Goal: Task Accomplishment & Management: Complete application form

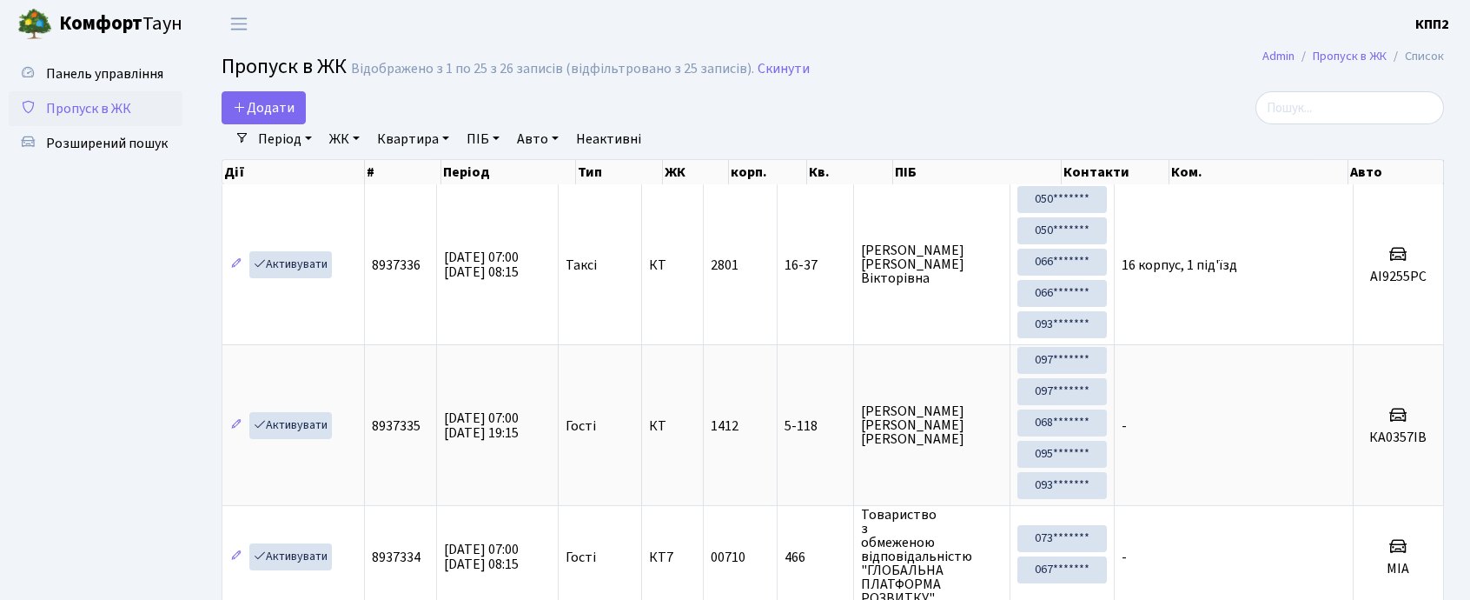
select select "25"
click at [259, 95] on link "Додати" at bounding box center [264, 107] width 84 height 33
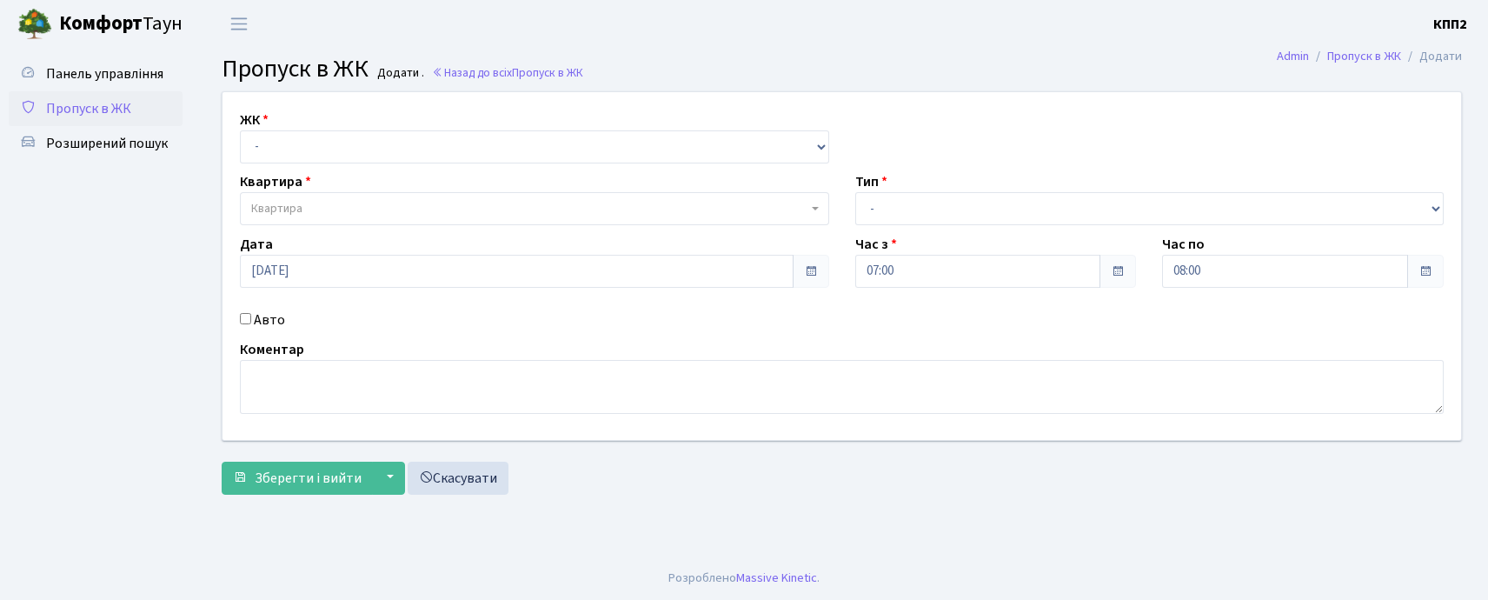
click at [247, 321] on input "Авто" at bounding box center [245, 318] width 11 height 11
checkbox input "true"
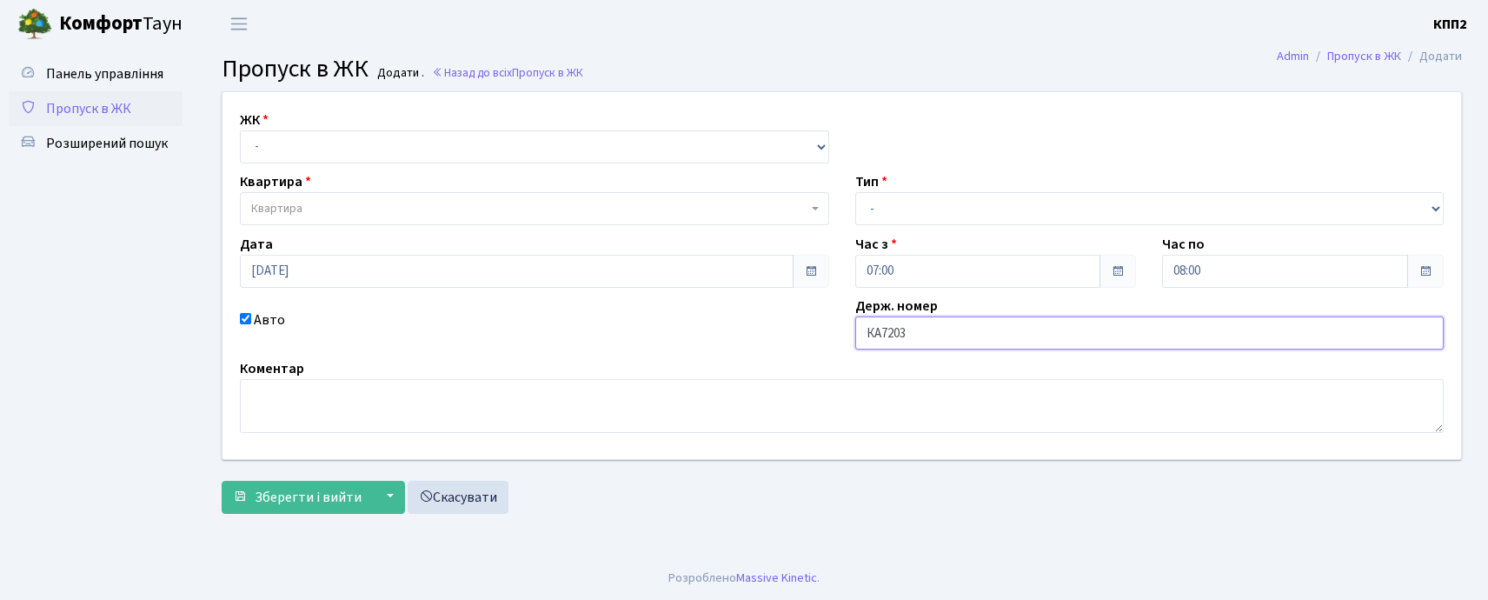
type input "КА7203НВ"
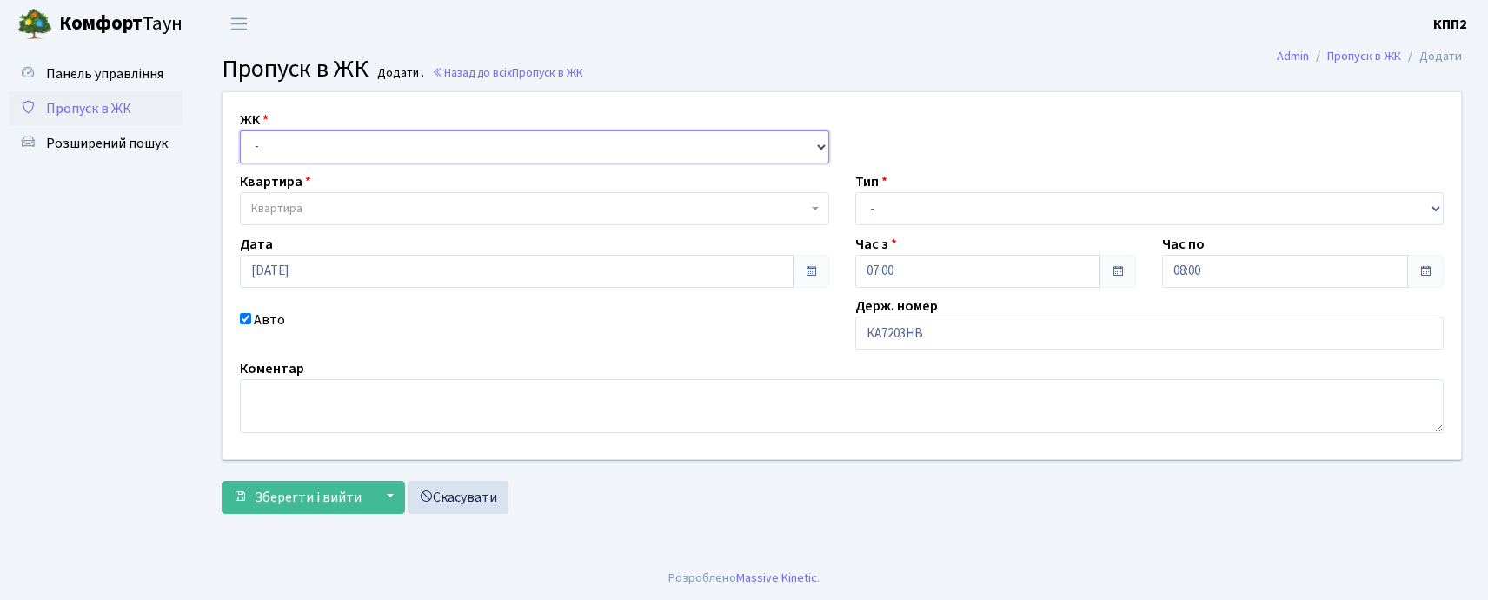
click at [266, 154] on select "- КТ, вул. Регенераторна, 4 КТ2, просп. Соборності, 17 КТ3, вул. Березнева, 16 …" at bounding box center [534, 146] width 589 height 33
select select "271"
click at [240, 130] on select "- КТ, вул. Регенераторна, 4 КТ2, просп. Соборності, 17 КТ3, вул. Березнева, 16 …" at bounding box center [534, 146] width 589 height 33
select select
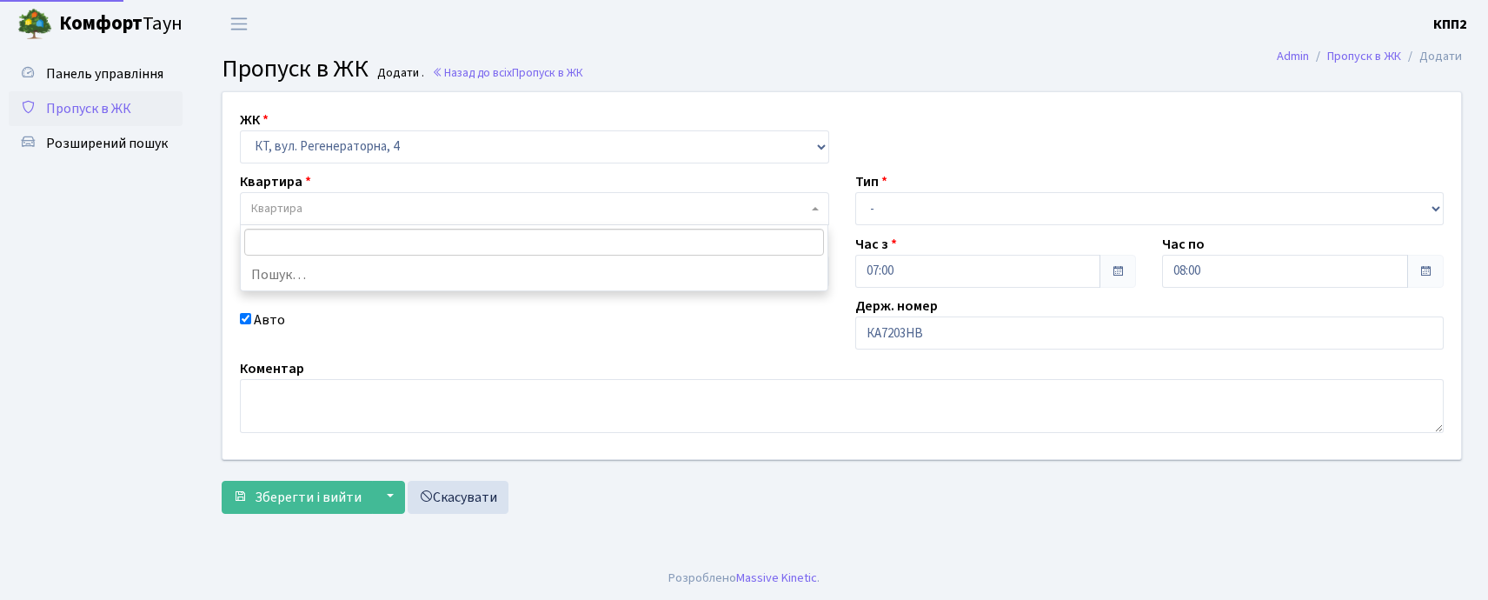
click at [262, 205] on span "Квартира" at bounding box center [276, 208] width 51 height 17
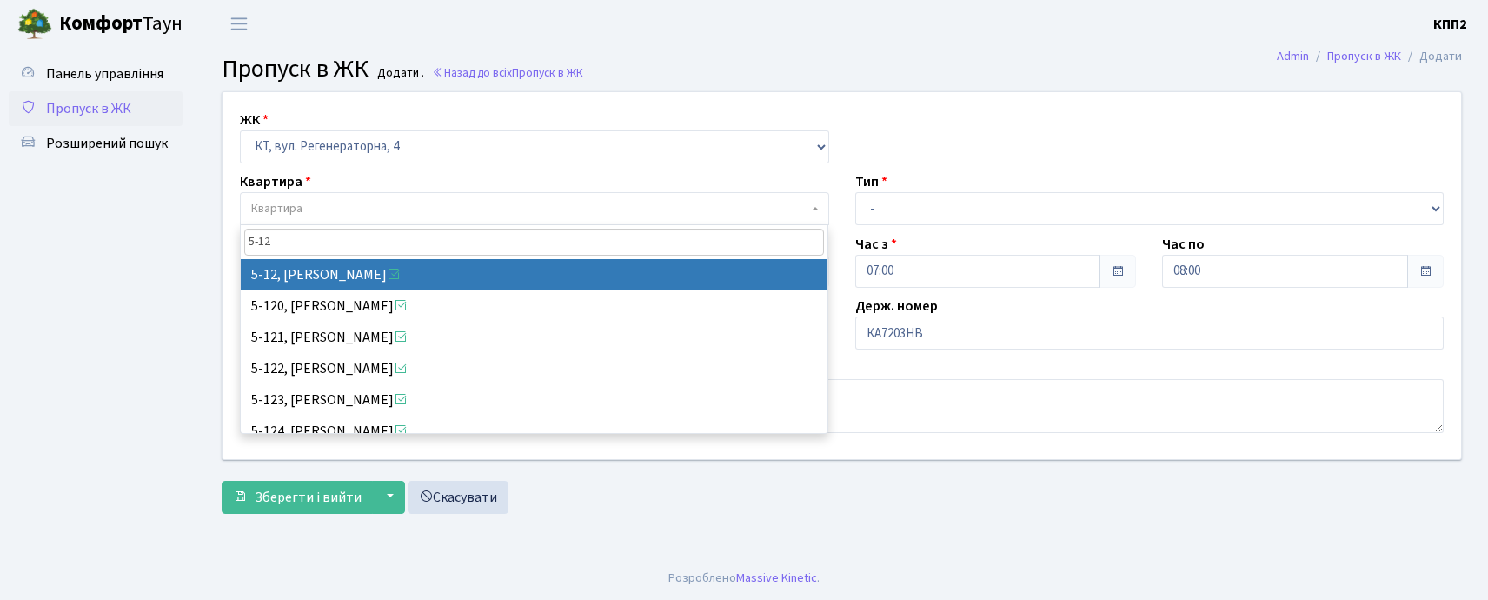
type input "5-12"
select select "2504"
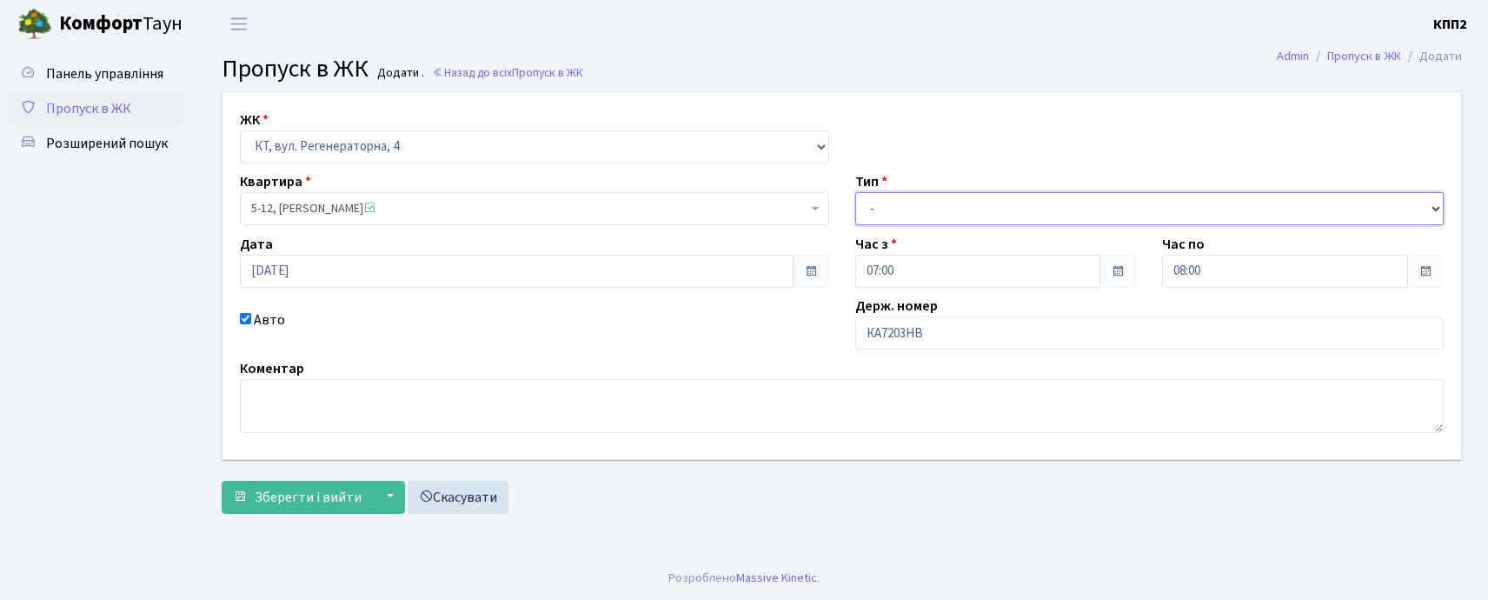
click at [866, 199] on select "- Доставка Таксі Гості Сервіс" at bounding box center [1149, 208] width 589 height 33
select select "2"
click at [855, 192] on select "- Доставка Таксі Гості Сервіс" at bounding box center [1149, 208] width 589 height 33
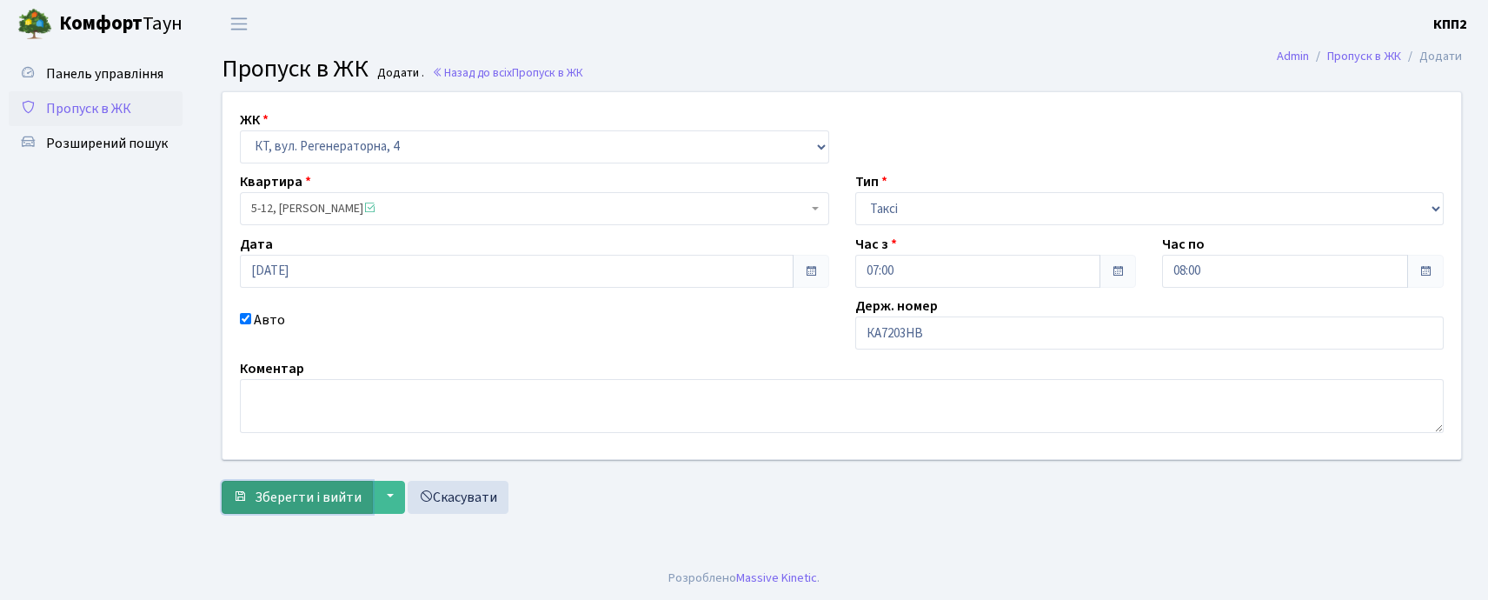
click at [335, 501] on span "Зберегти і вийти" at bounding box center [308, 496] width 107 height 19
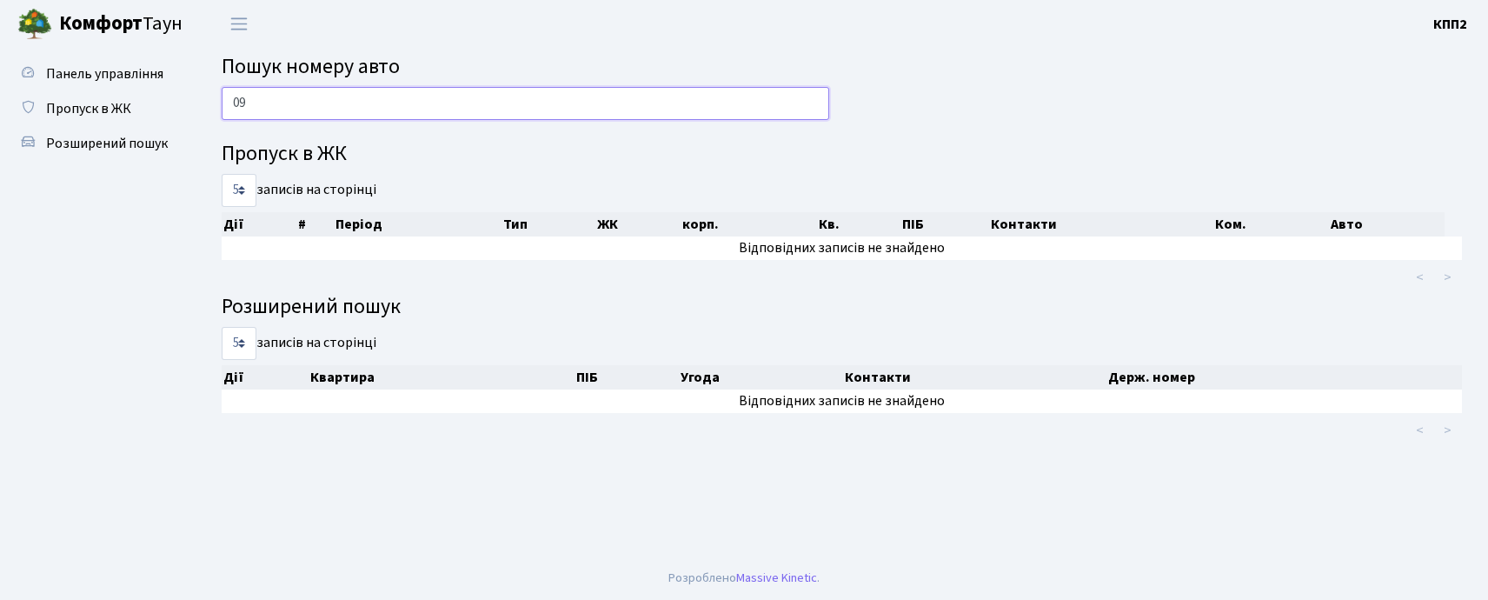
type input "0"
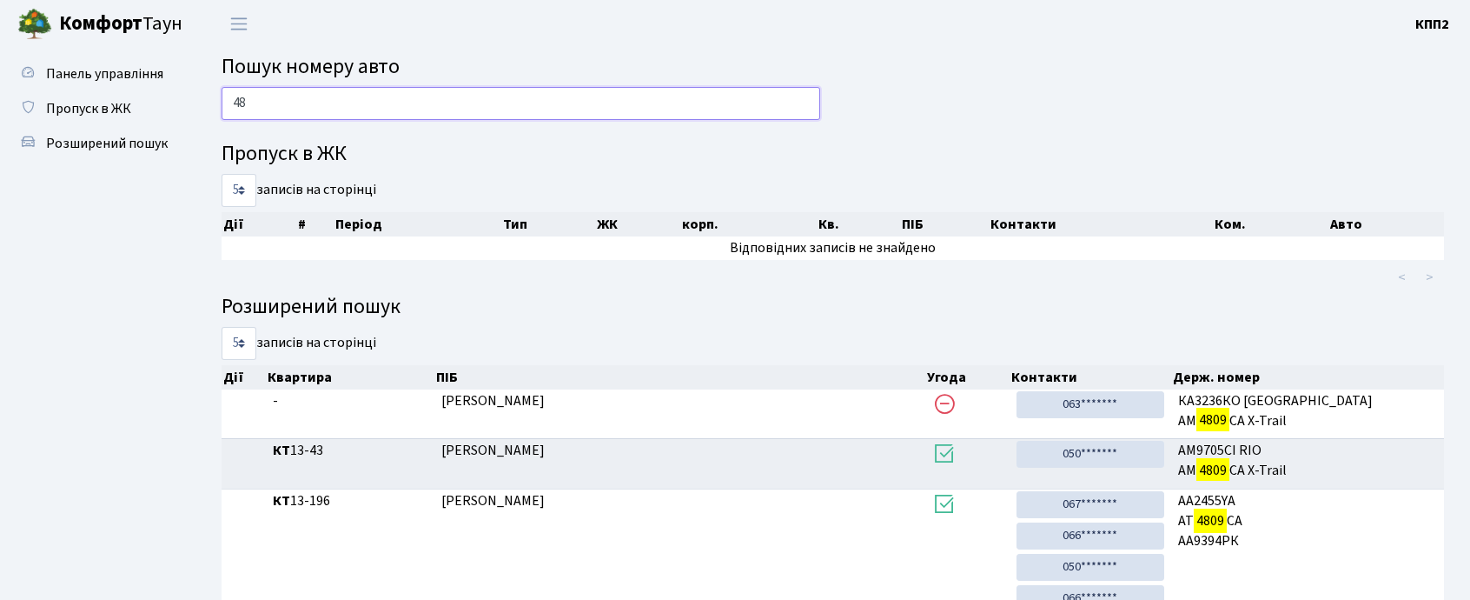
type input "4"
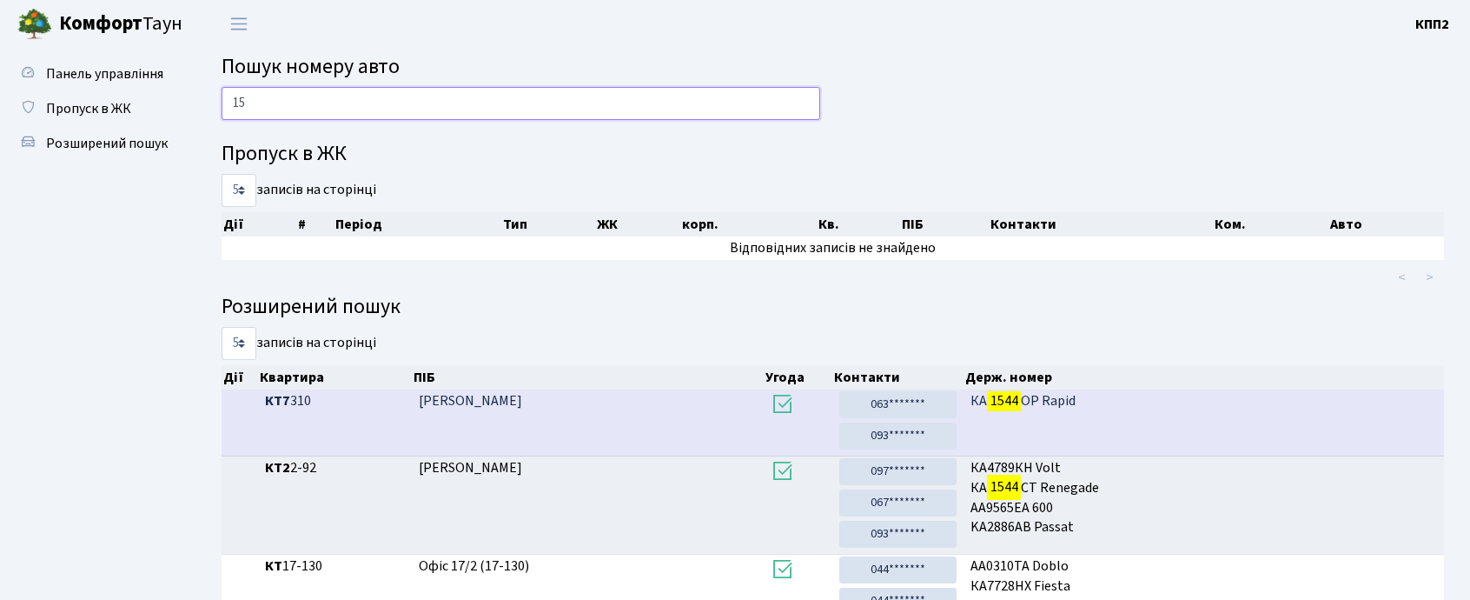
type input "1"
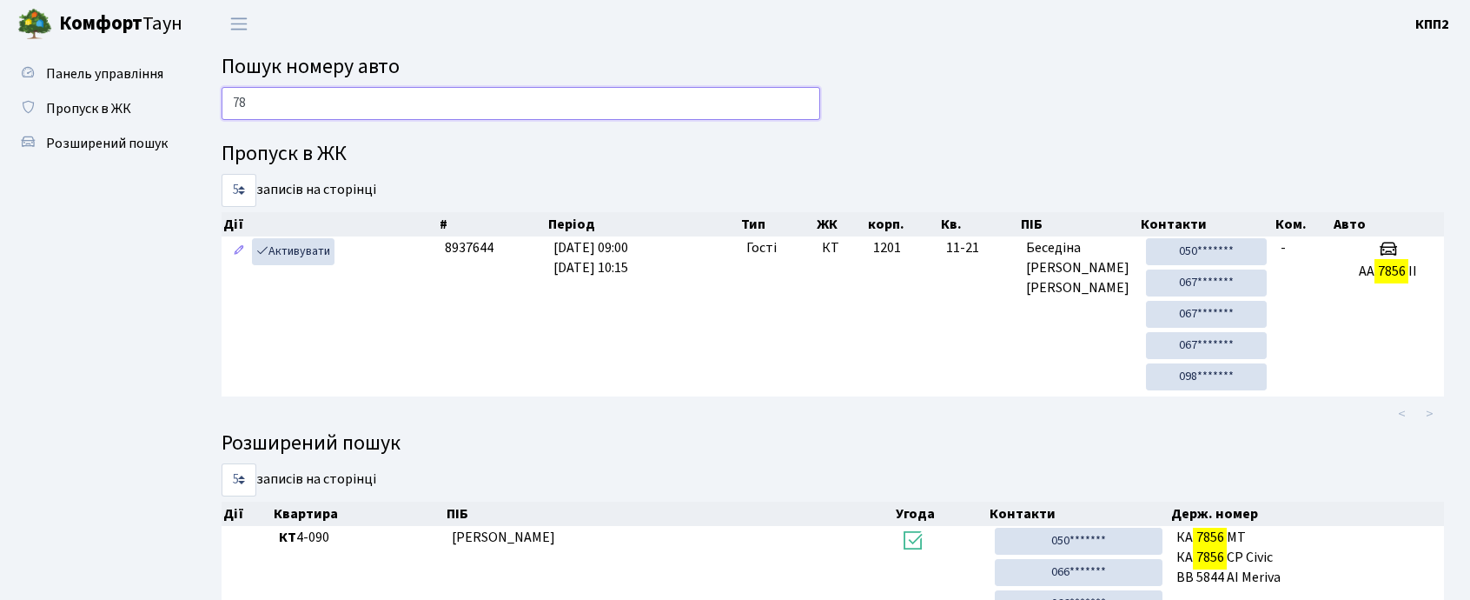
type input "7"
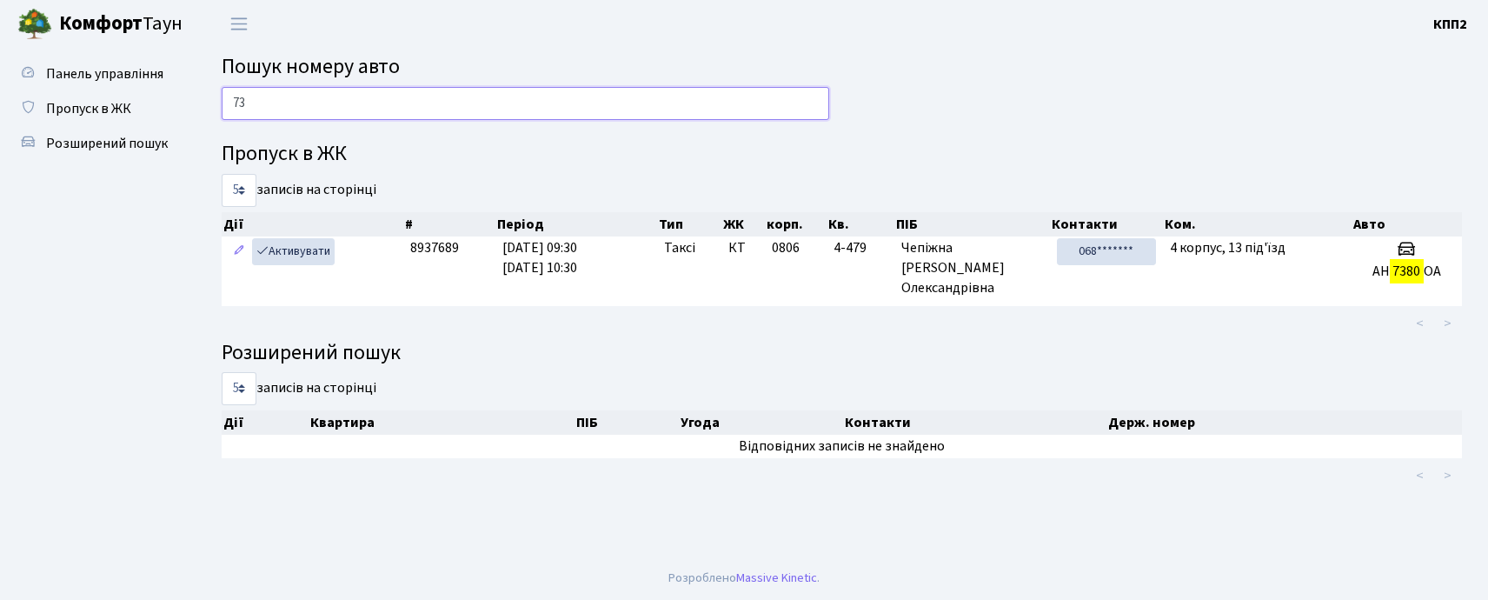
type input "7"
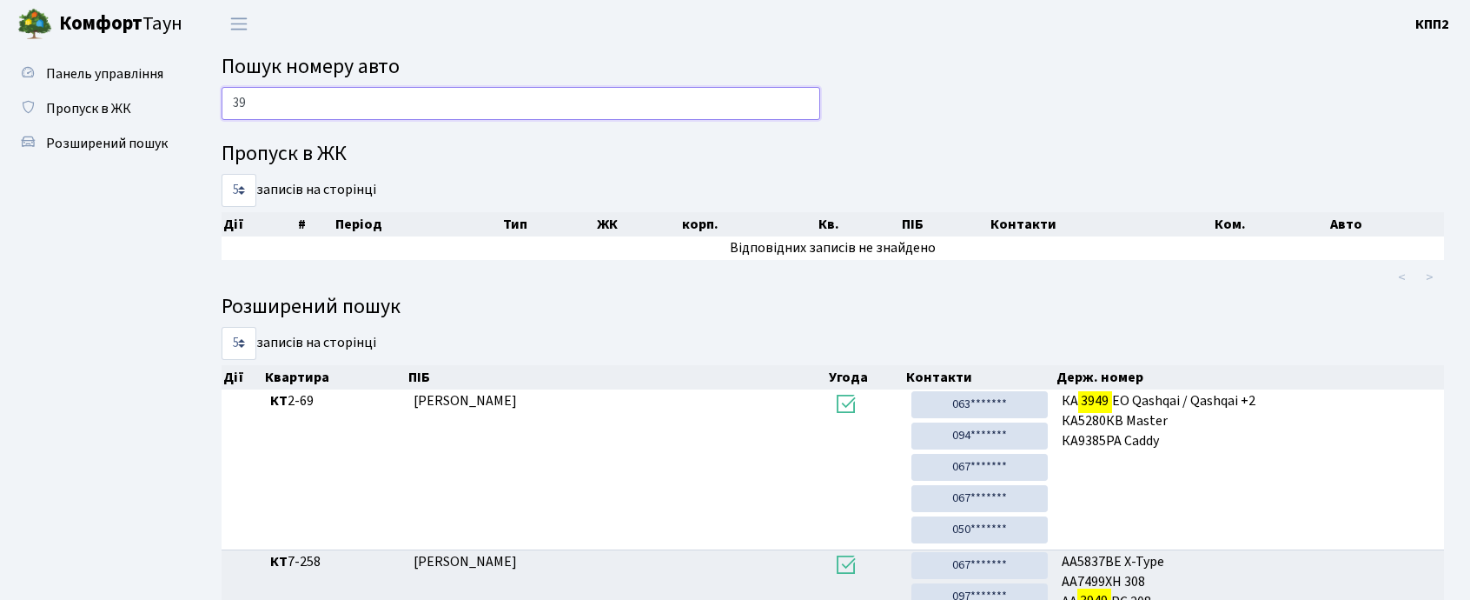
type input "3"
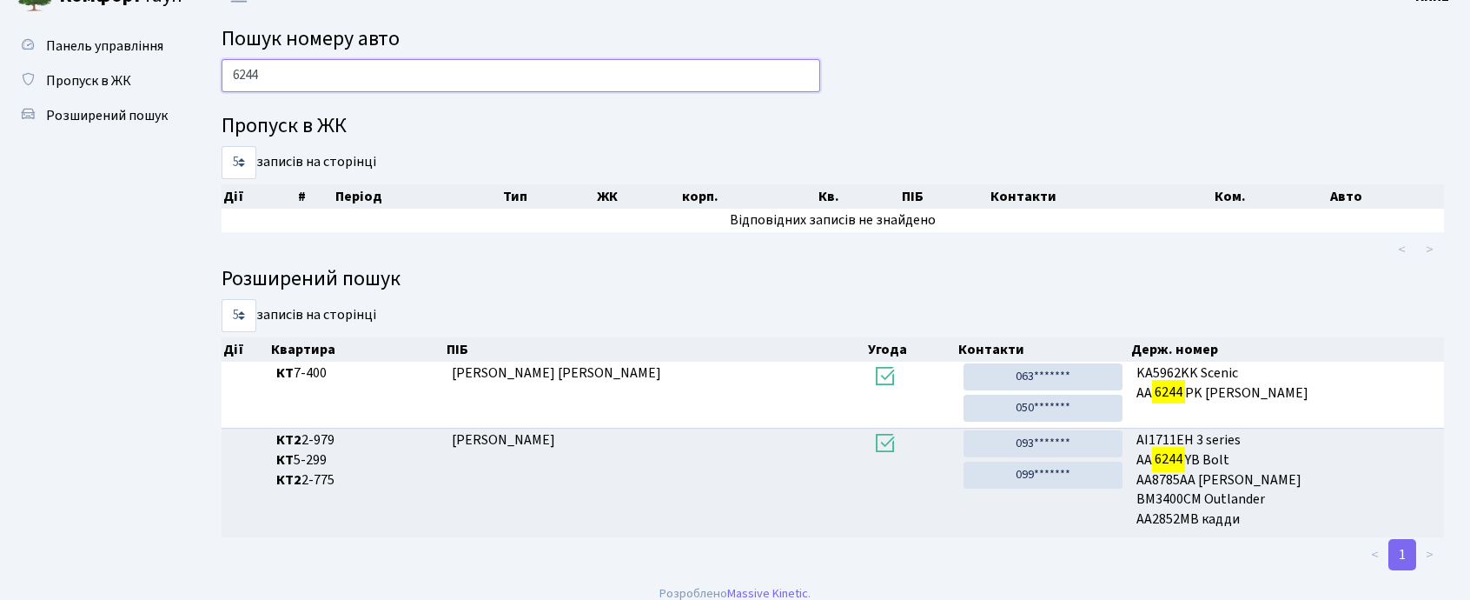
scroll to position [43, 0]
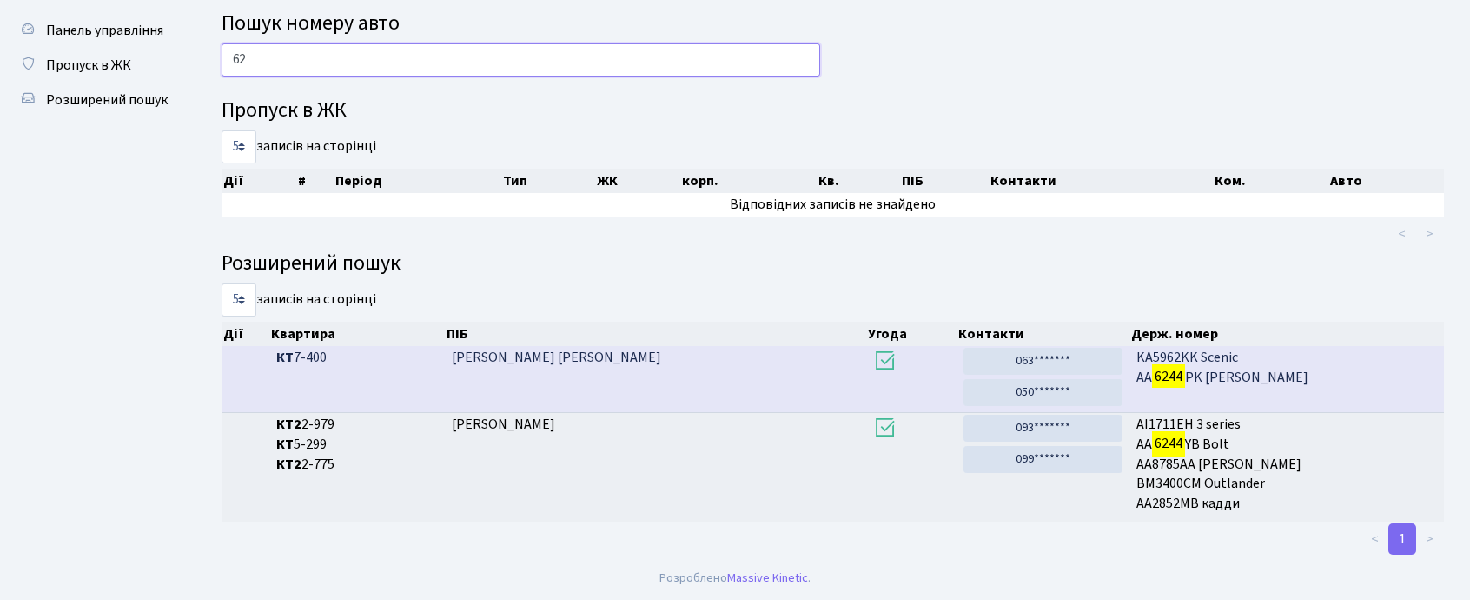
type input "6"
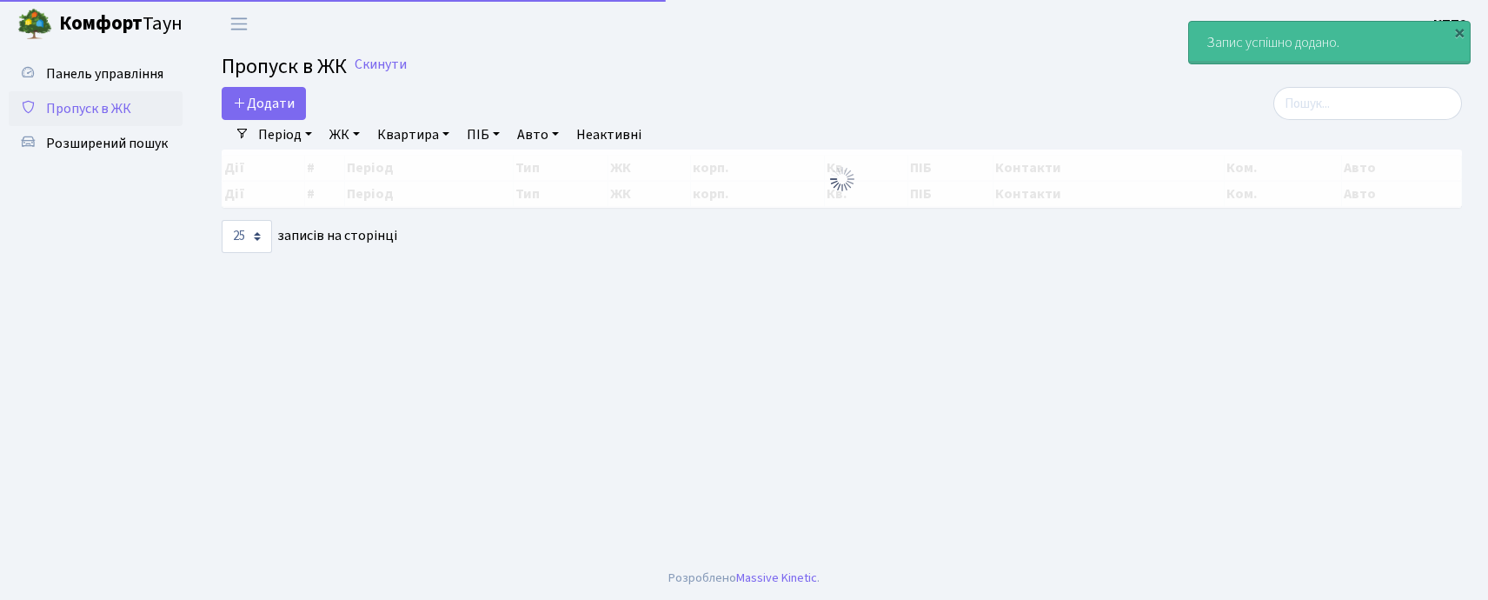
select select "25"
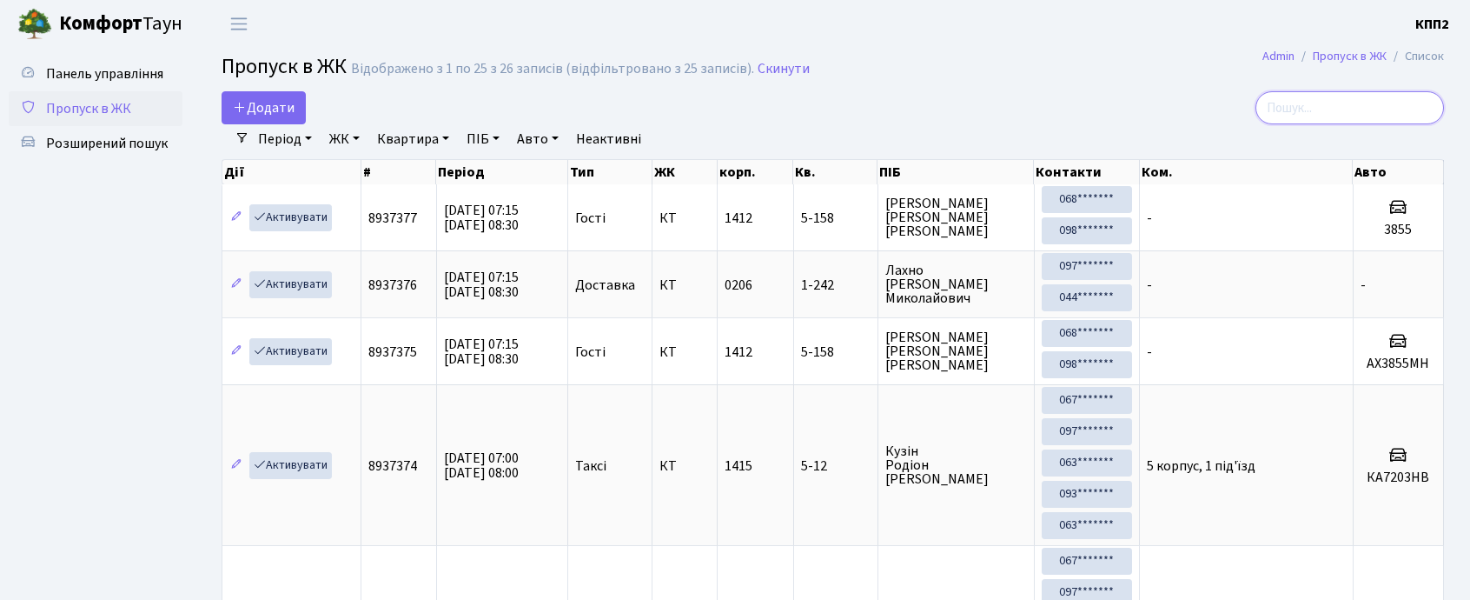
click at [1329, 112] on input "search" at bounding box center [1350, 107] width 189 height 33
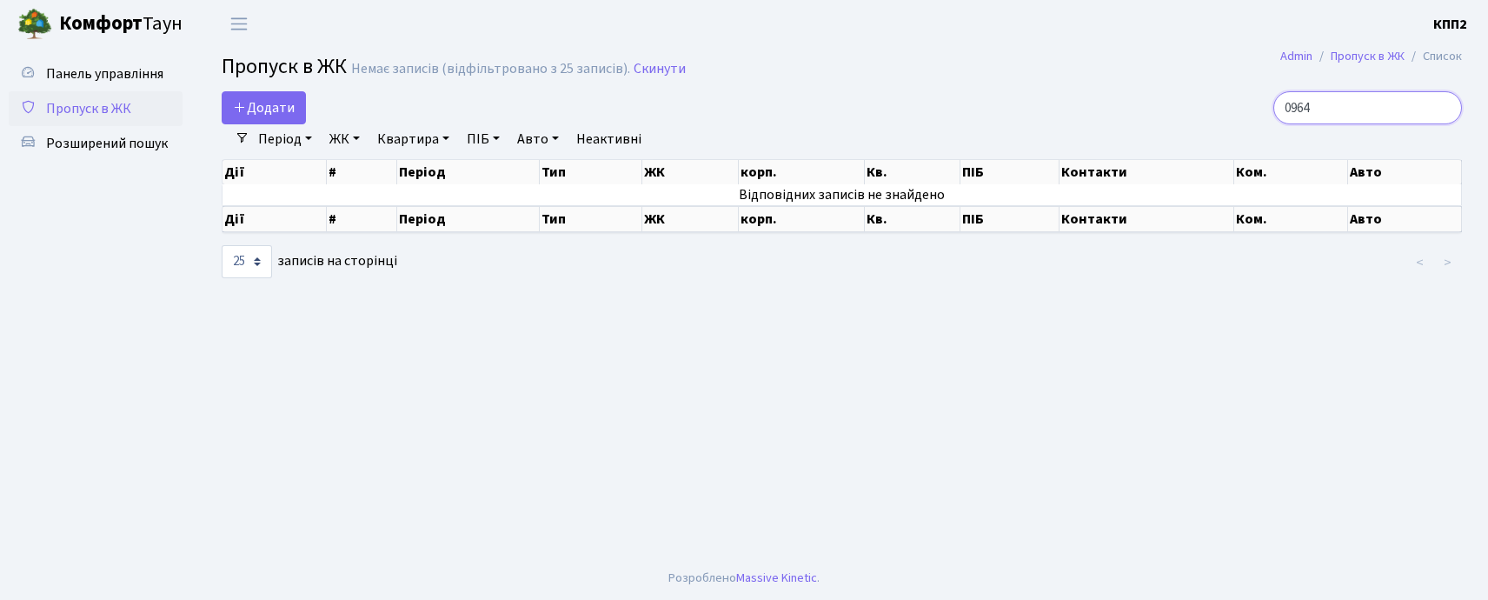
type input "0964"
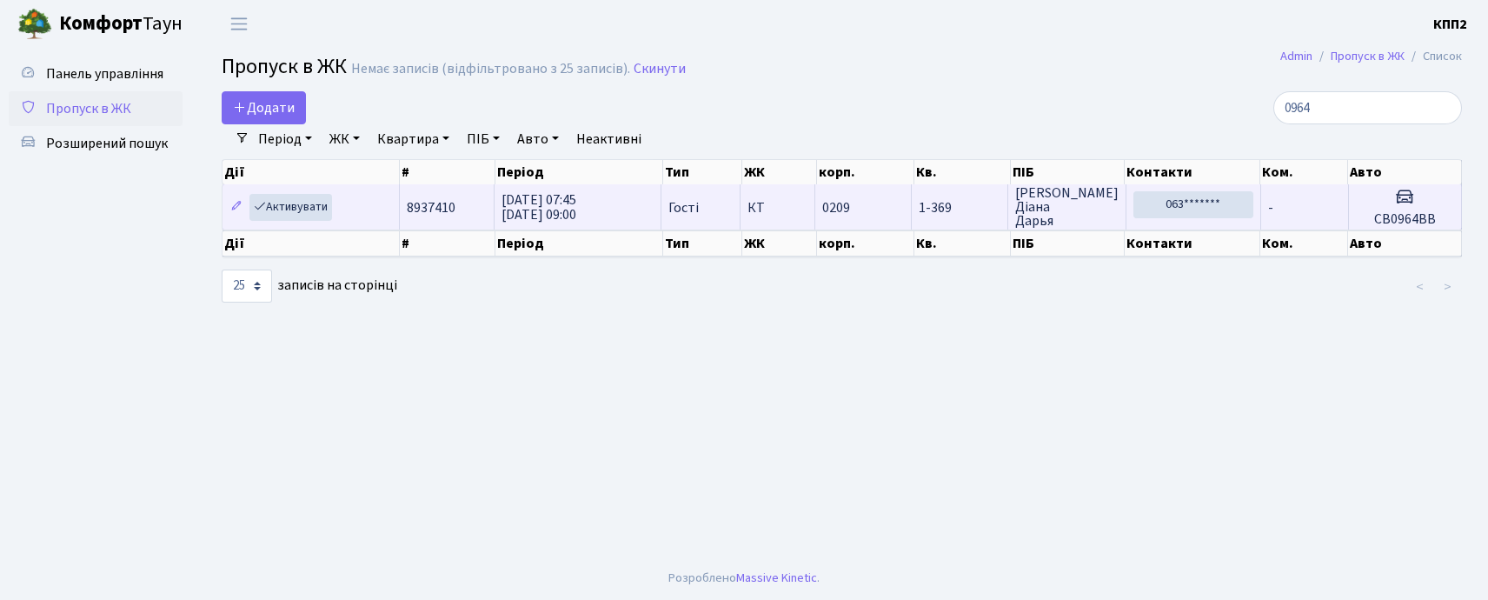
click at [880, 209] on td "0209" at bounding box center [863, 206] width 96 height 45
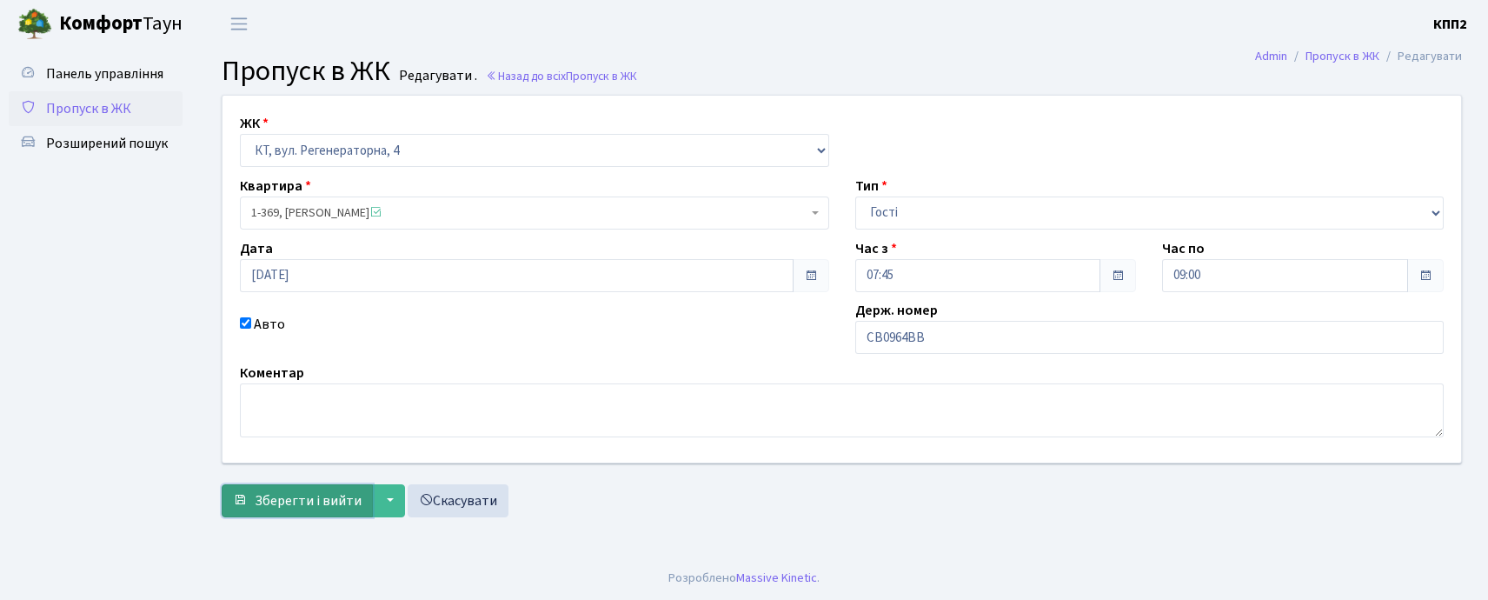
click at [338, 513] on button "Зберегти і вийти" at bounding box center [297, 500] width 151 height 33
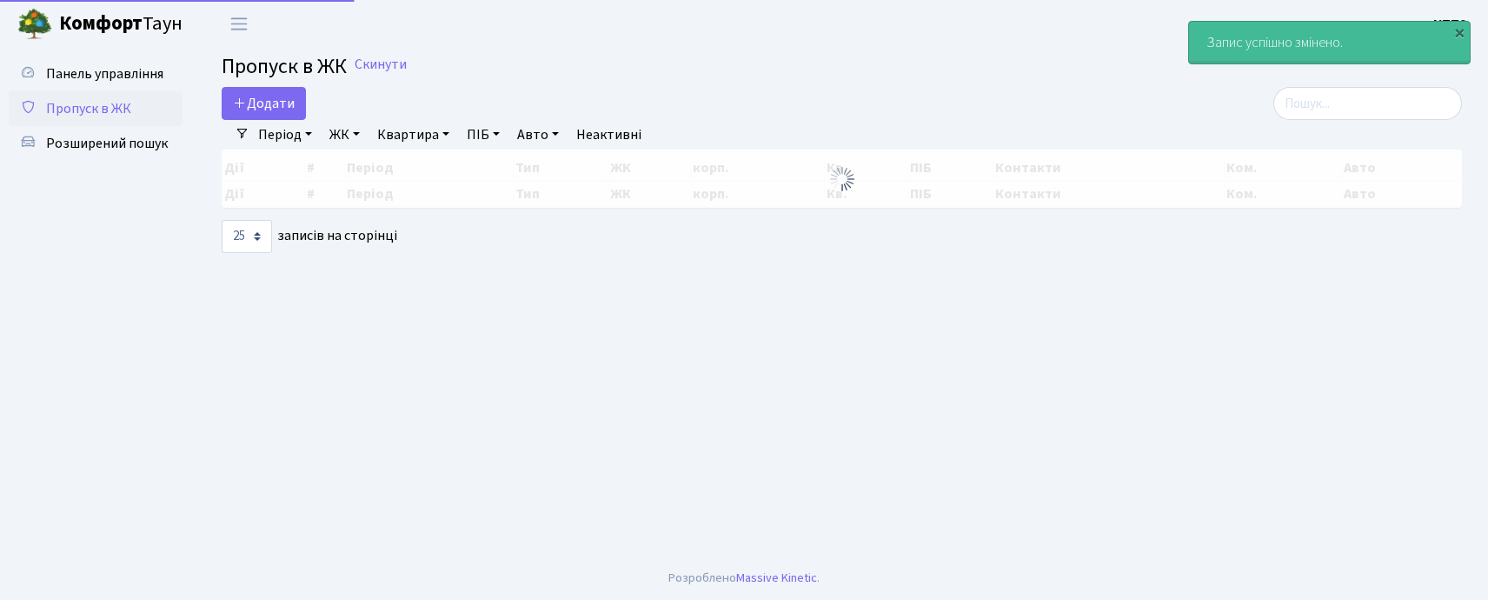
select select "25"
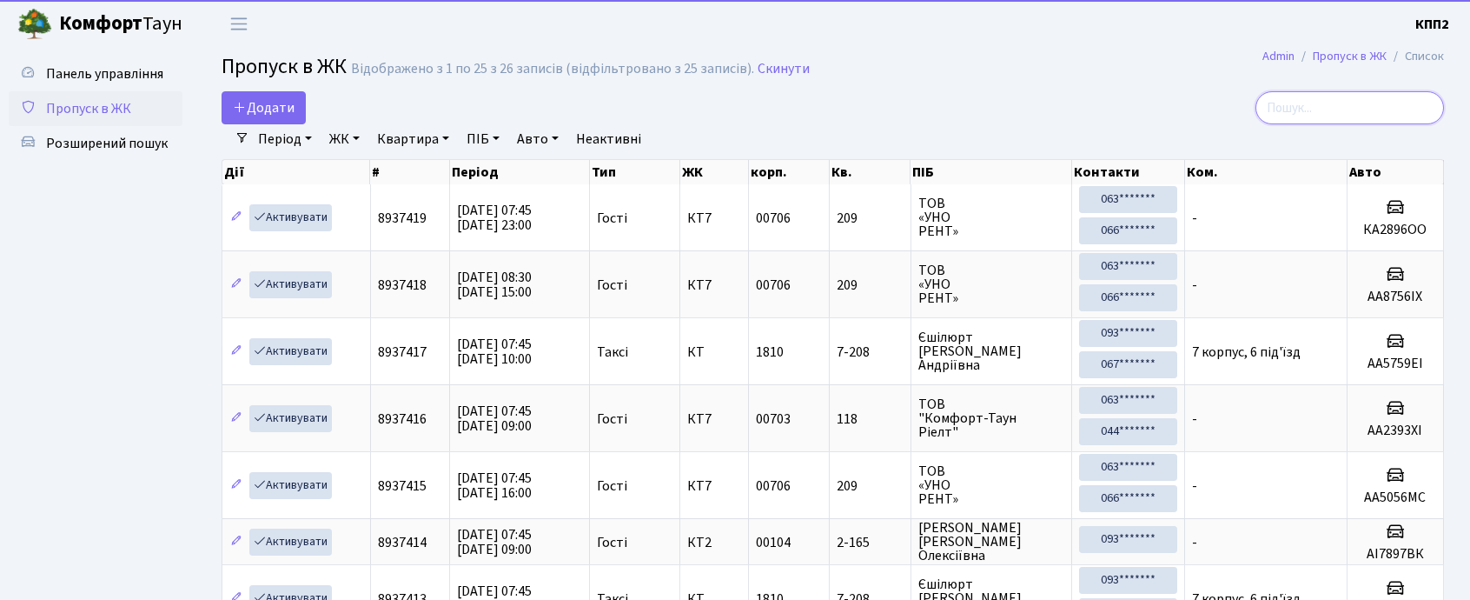
click at [1319, 111] on input "search" at bounding box center [1350, 107] width 189 height 33
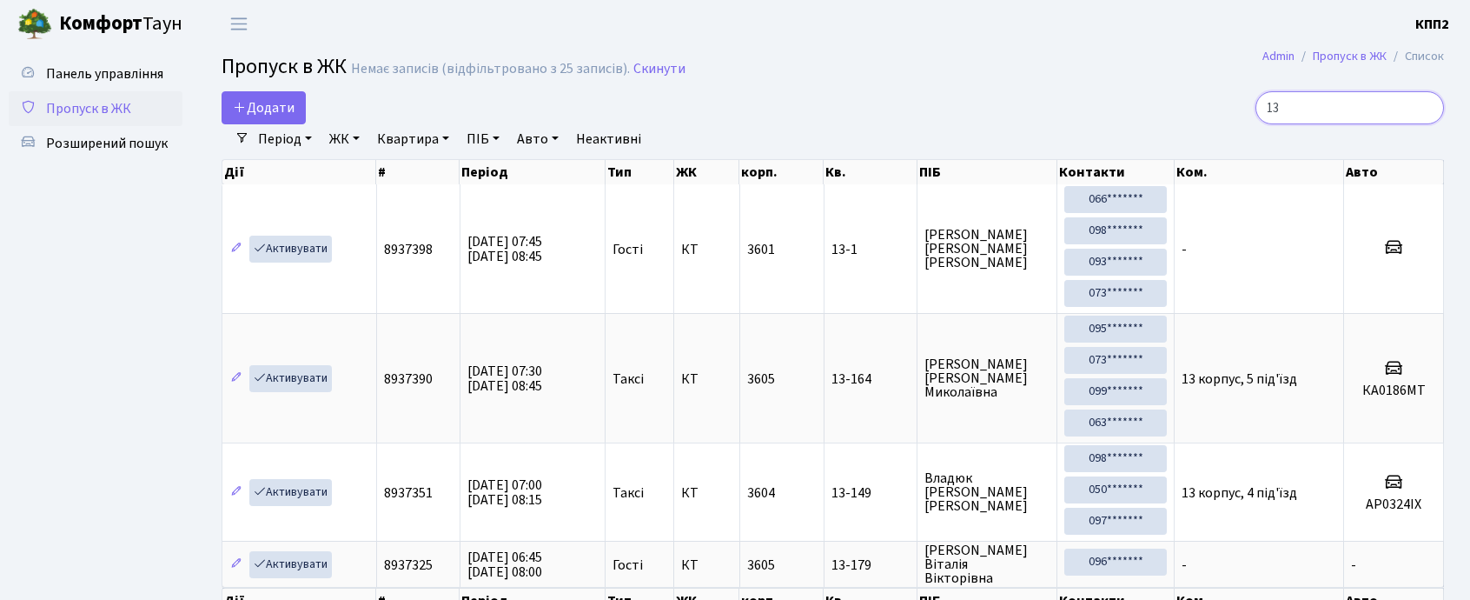
type input "1"
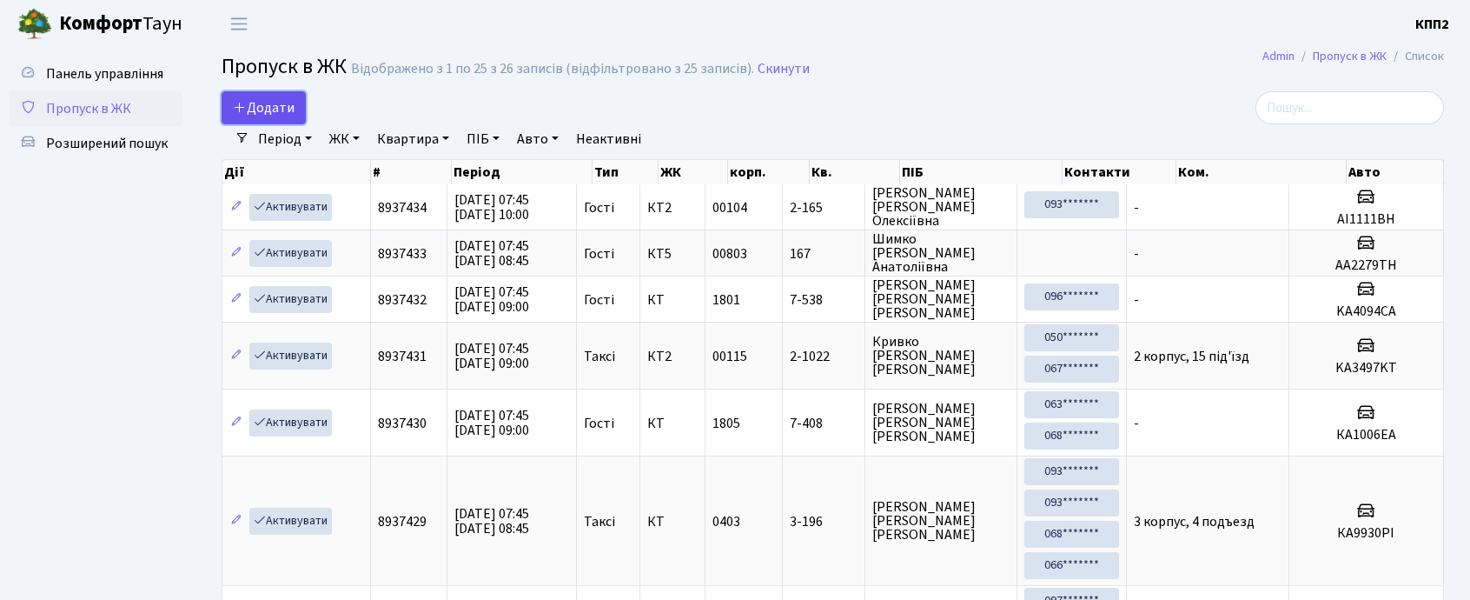
click at [282, 105] on span "Додати" at bounding box center [264, 107] width 62 height 19
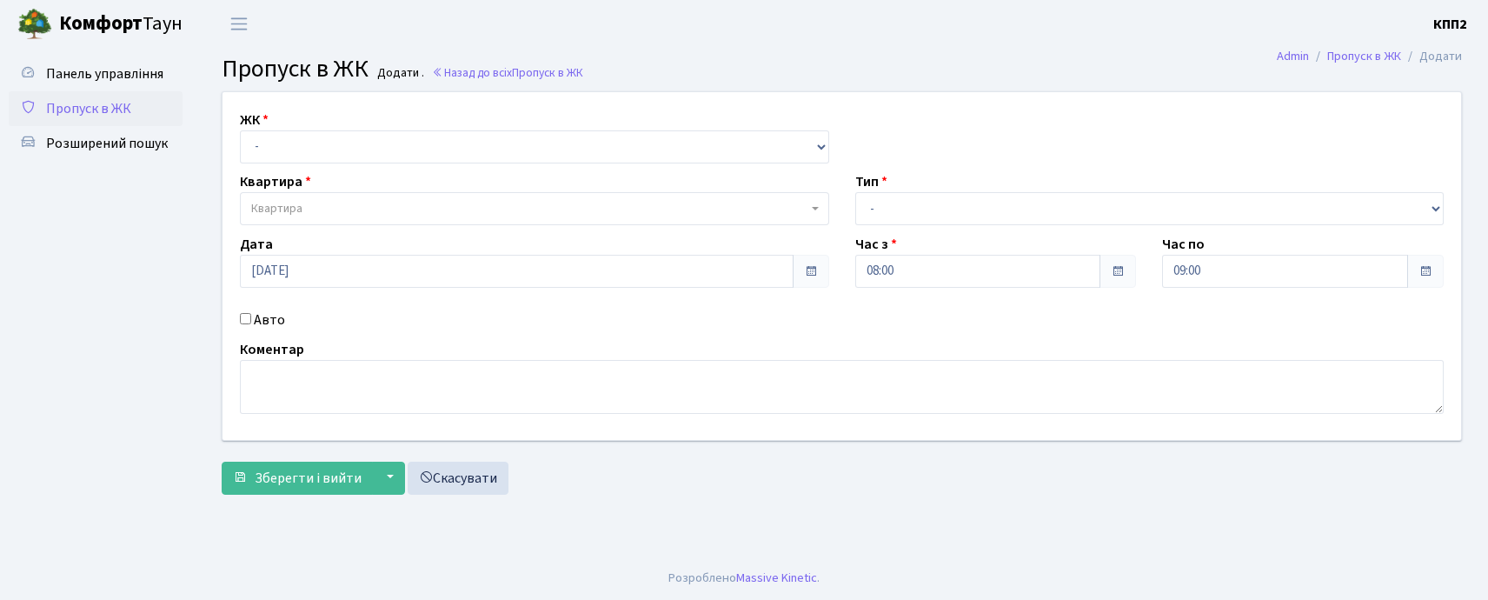
click at [243, 314] on input "Авто" at bounding box center [245, 318] width 11 height 11
checkbox input "true"
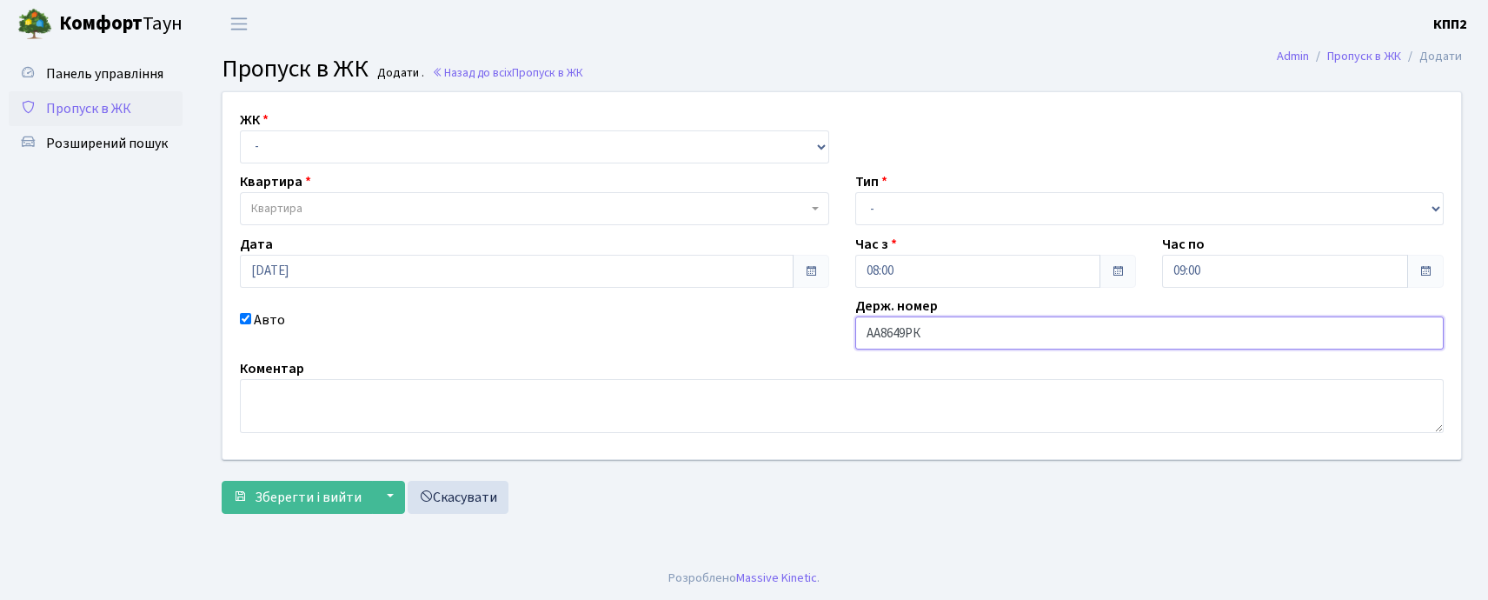
type input "АА8649РК"
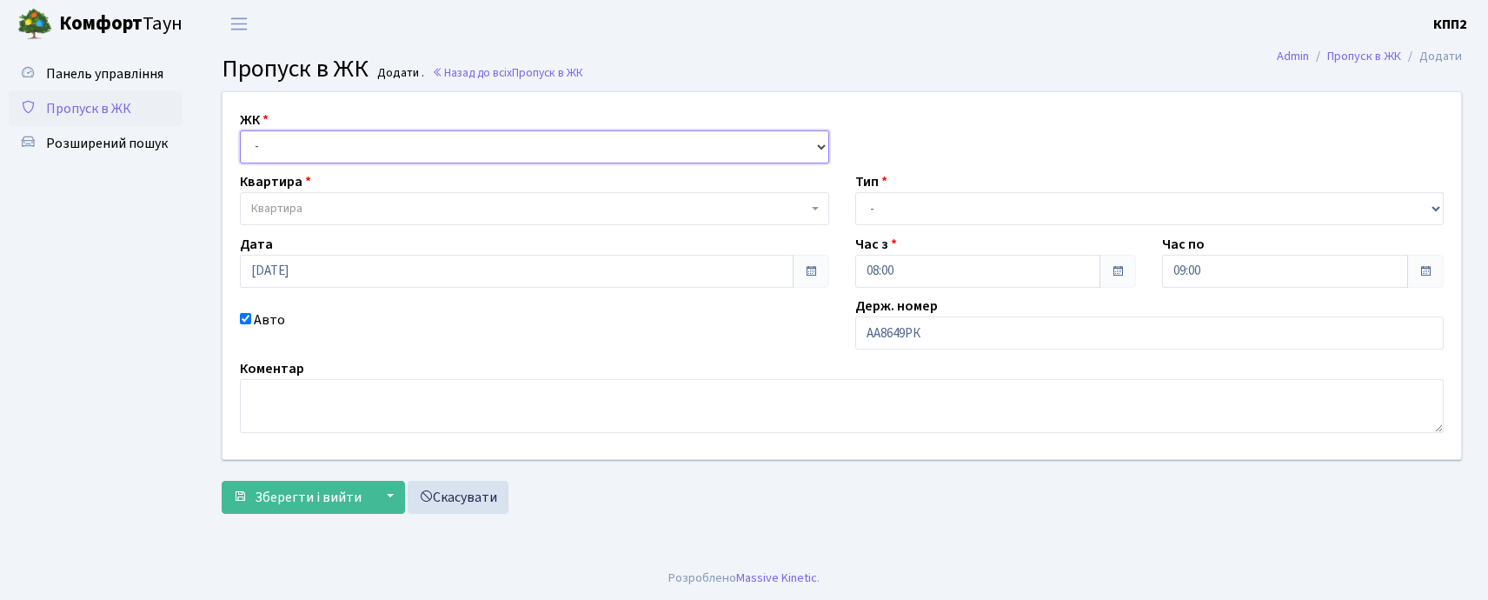
click at [266, 147] on select "- КТ, вул. Регенераторна, 4 КТ2, просп. [STREET_ADDRESS] [STREET_ADDRESS] [PERS…" at bounding box center [534, 146] width 589 height 33
select select "271"
click at [240, 130] on select "- КТ, вул. Регенераторна, 4 КТ2, просп. [STREET_ADDRESS] [STREET_ADDRESS] [PERS…" at bounding box center [534, 146] width 589 height 33
select select
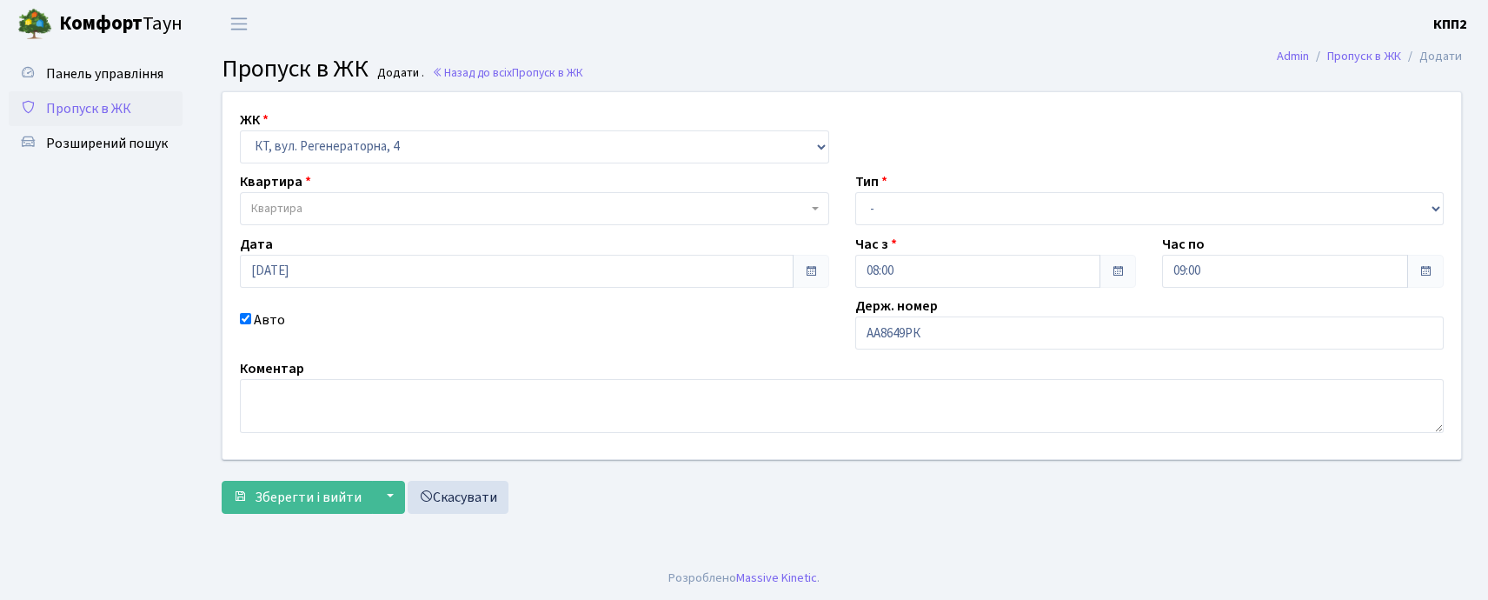
click at [264, 213] on span "Квартира" at bounding box center [276, 208] width 51 height 17
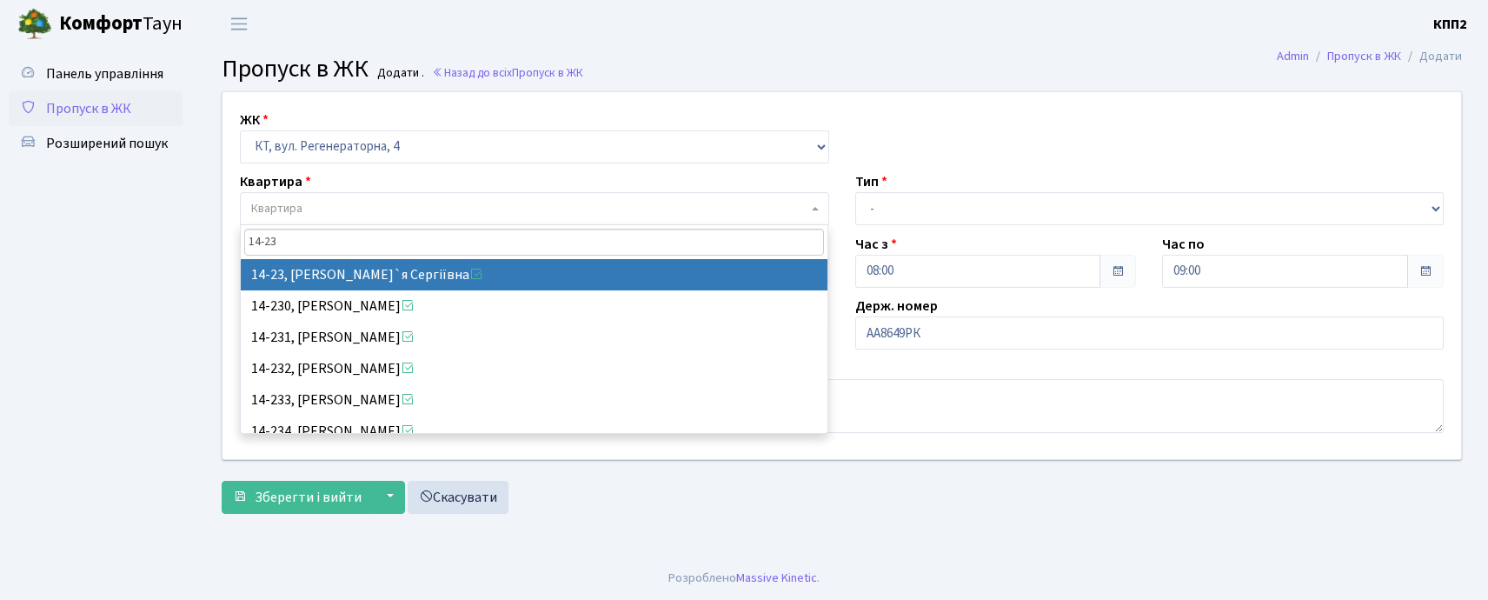
type input "14-23"
select select "7400"
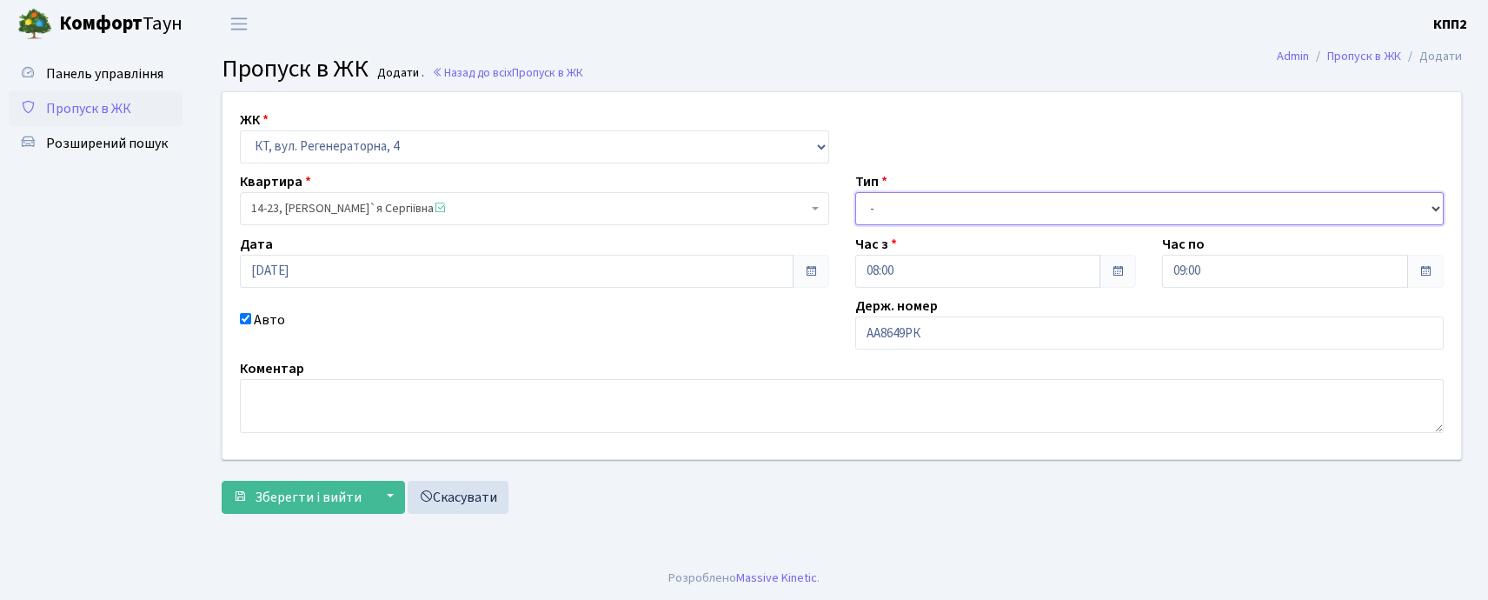
click at [925, 198] on select "- Доставка Таксі Гості Сервіс" at bounding box center [1149, 208] width 589 height 33
select select "2"
click at [855, 192] on select "- Доставка Таксі Гості Сервіс" at bounding box center [1149, 208] width 589 height 33
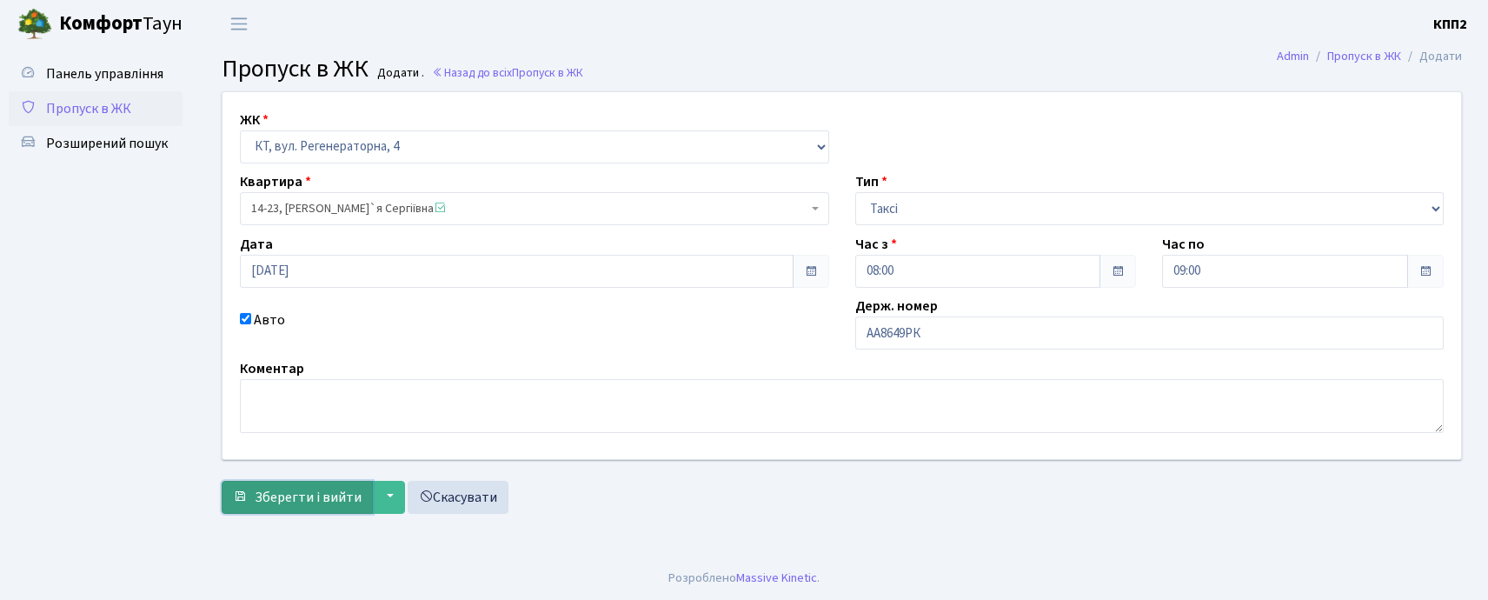
click at [297, 504] on span "Зберегти і вийти" at bounding box center [308, 496] width 107 height 19
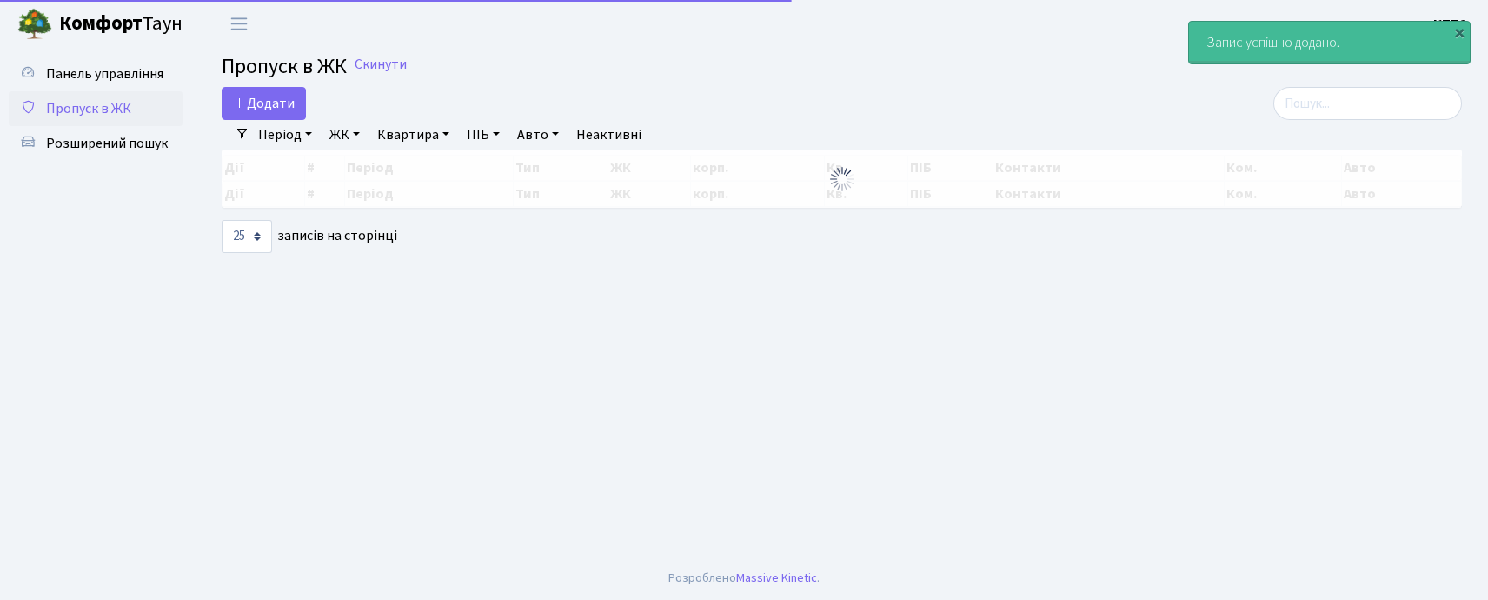
select select "25"
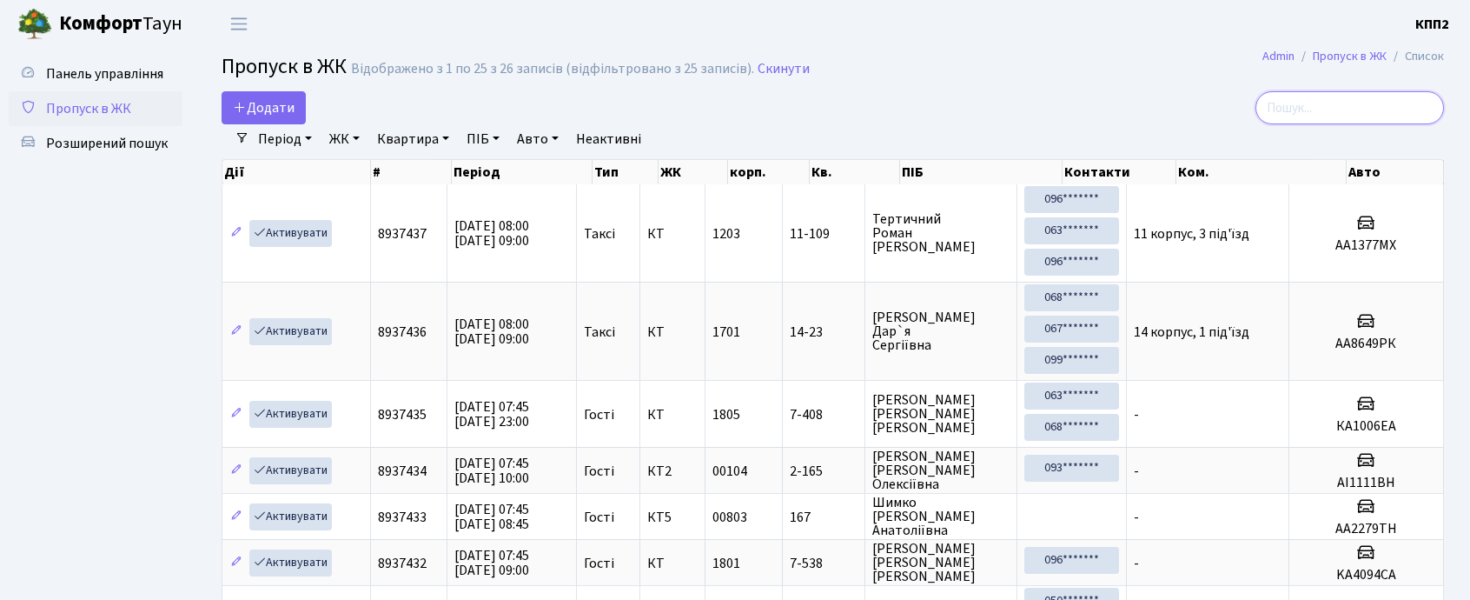
click at [1300, 113] on input "search" at bounding box center [1350, 107] width 189 height 33
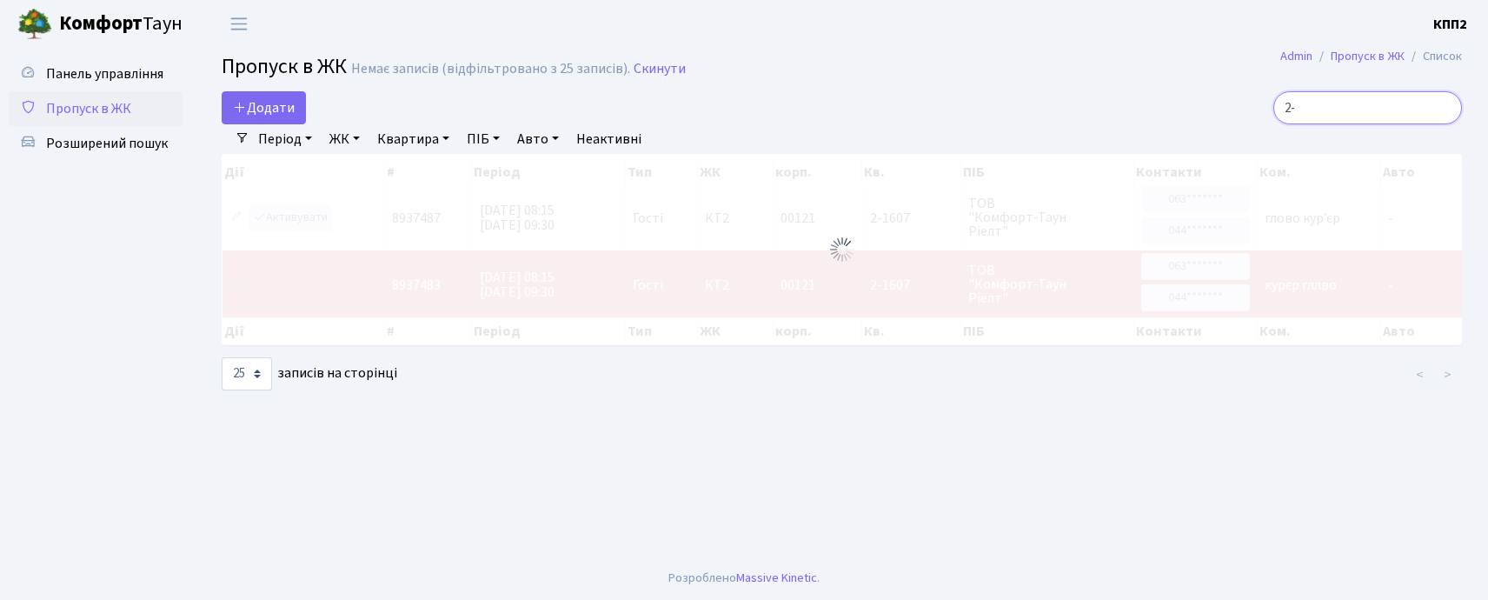
type input "2"
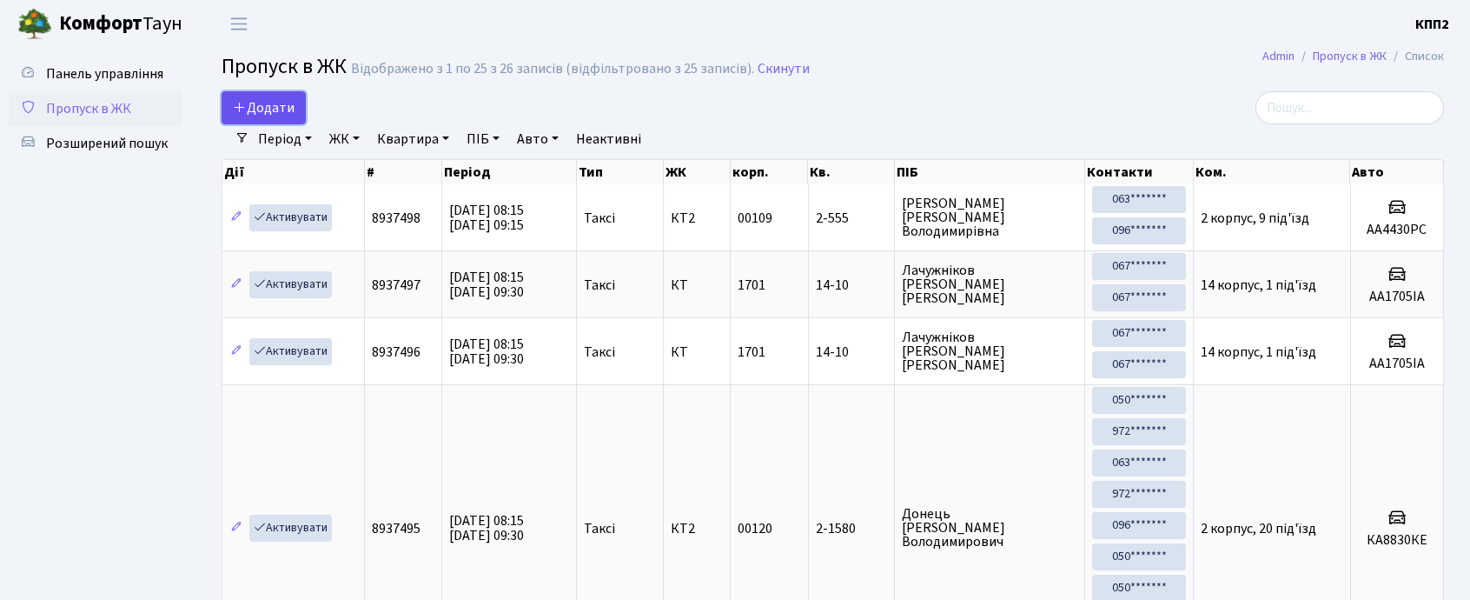
click at [276, 96] on link "Додати" at bounding box center [264, 107] width 84 height 33
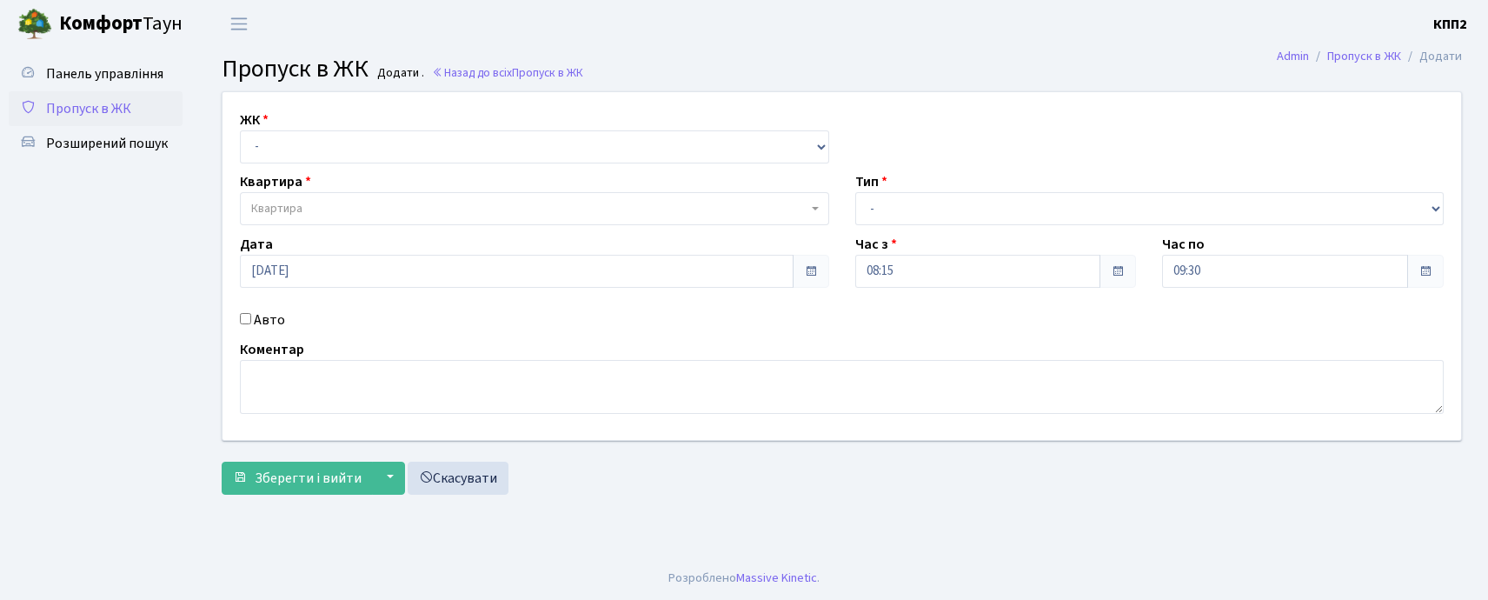
click at [240, 314] on input "Авто" at bounding box center [245, 318] width 11 height 11
checkbox input "true"
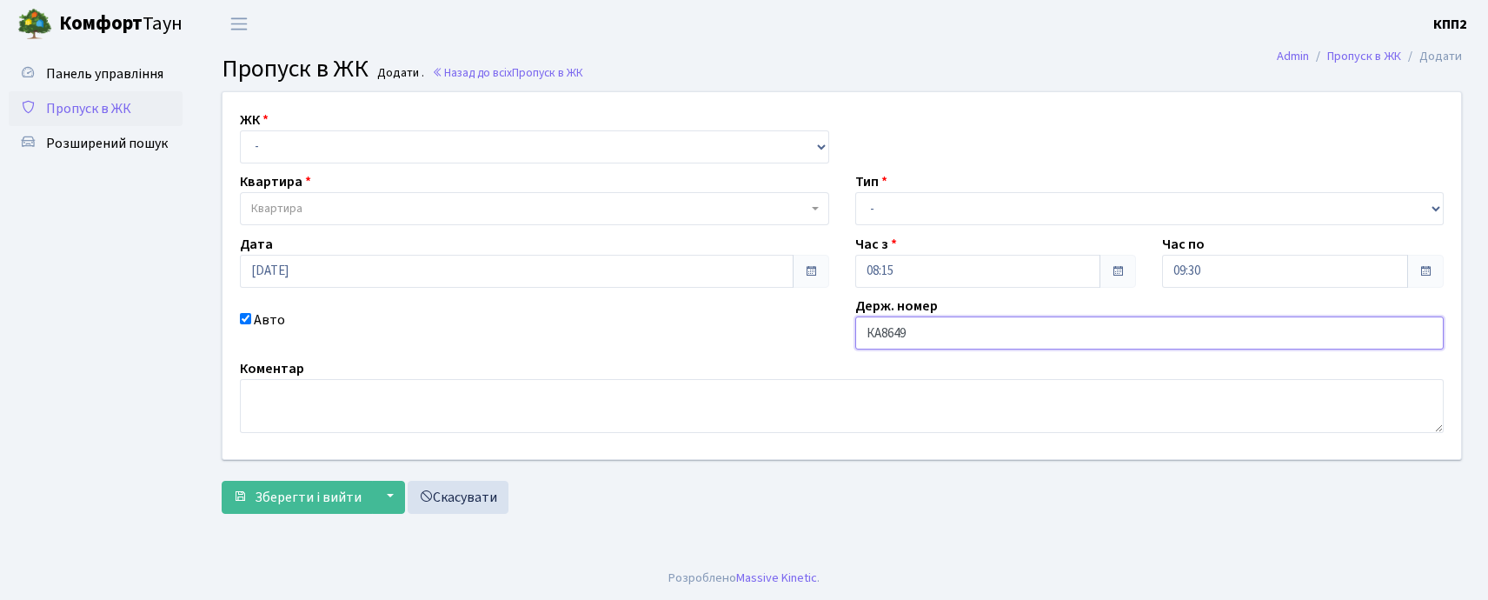
type input "КА8649РК"
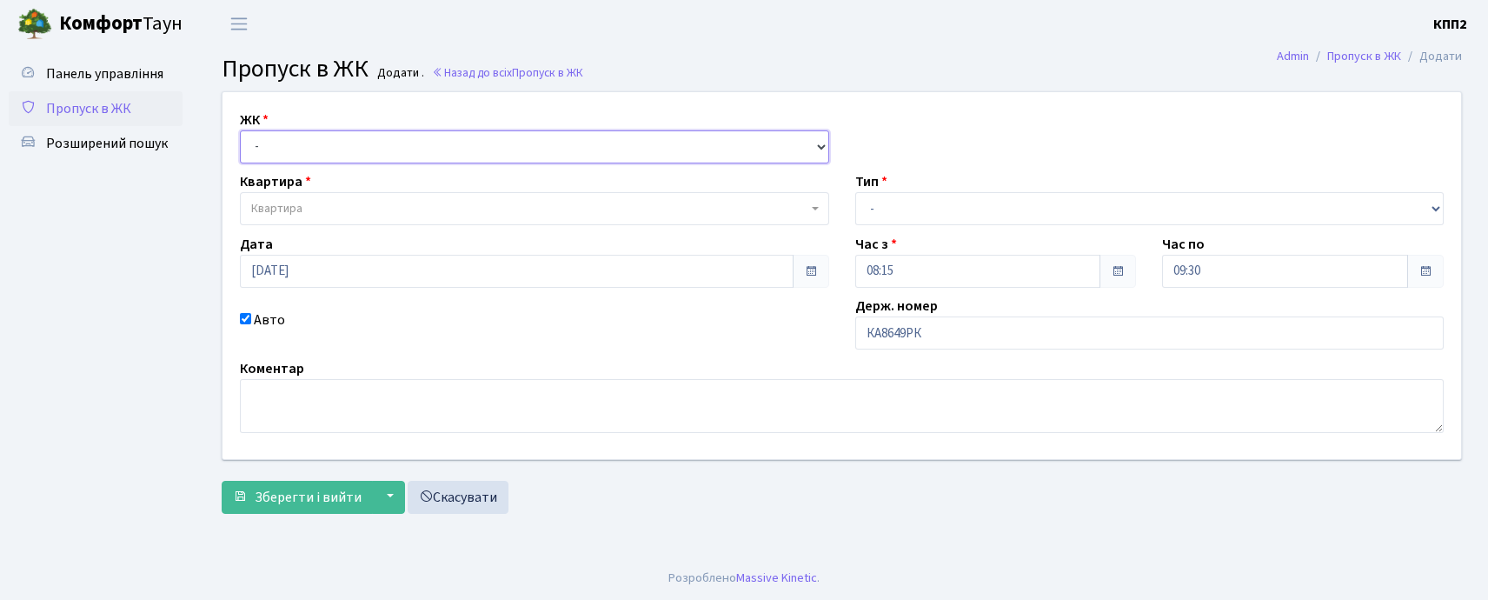
click at [268, 141] on select "- КТ, вул. Регенераторна, 4 КТ2, просп. Соборності, 17 КТ3, вул. Березнева, 16 …" at bounding box center [534, 146] width 589 height 33
select select "271"
click at [240, 130] on select "- КТ, вул. Регенераторна, 4 КТ2, просп. Соборності, 17 КТ3, вул. Березнева, 16 …" at bounding box center [534, 146] width 589 height 33
select select
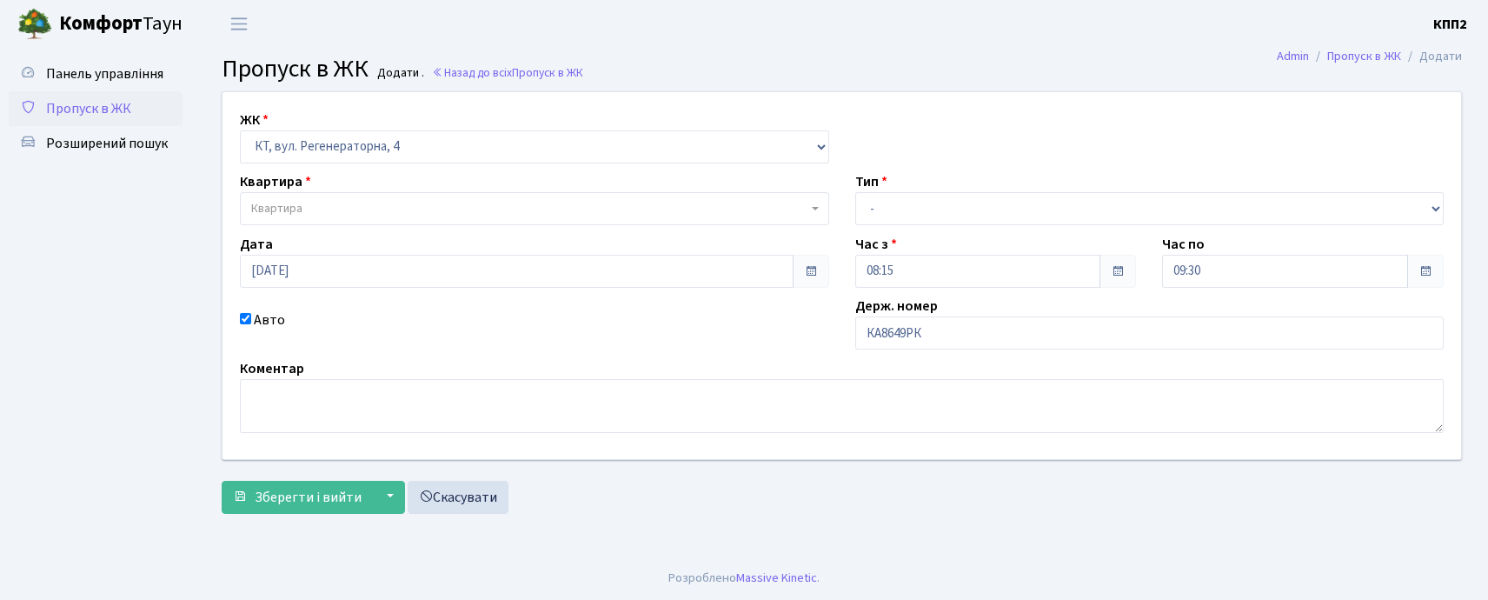
click at [286, 214] on span "Квартира" at bounding box center [276, 208] width 51 height 17
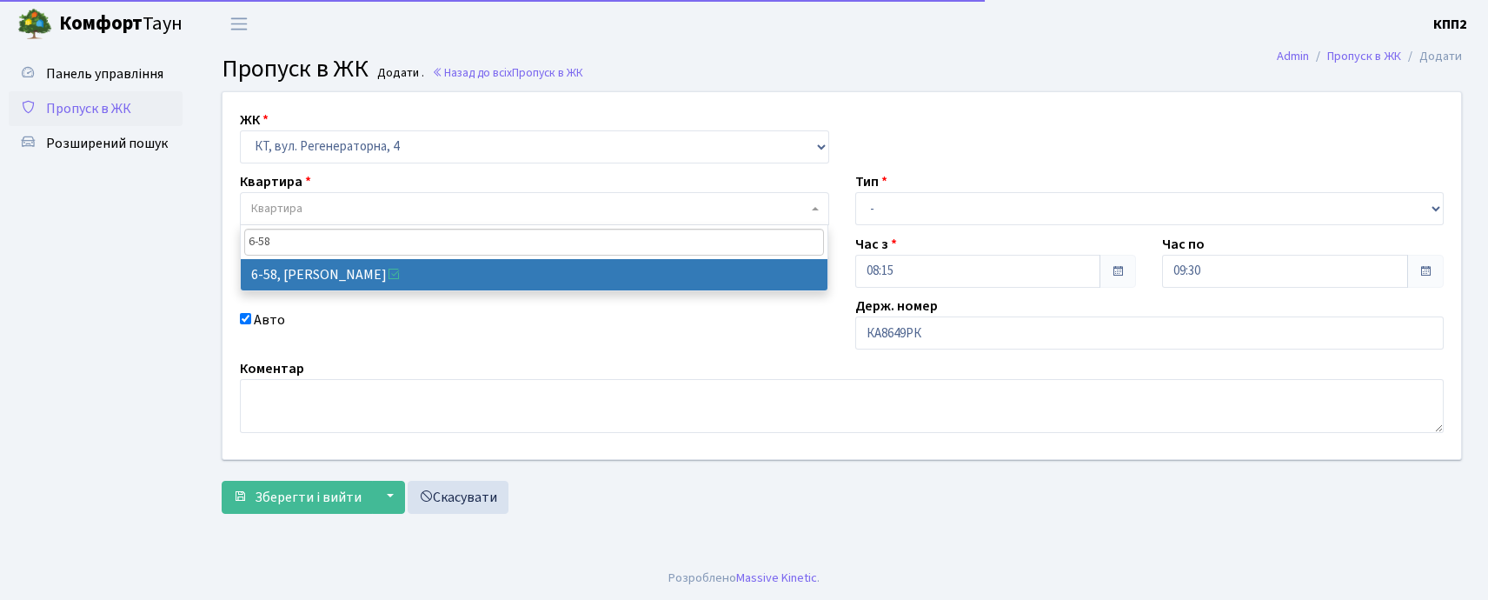
type input "6-58"
select select "5283"
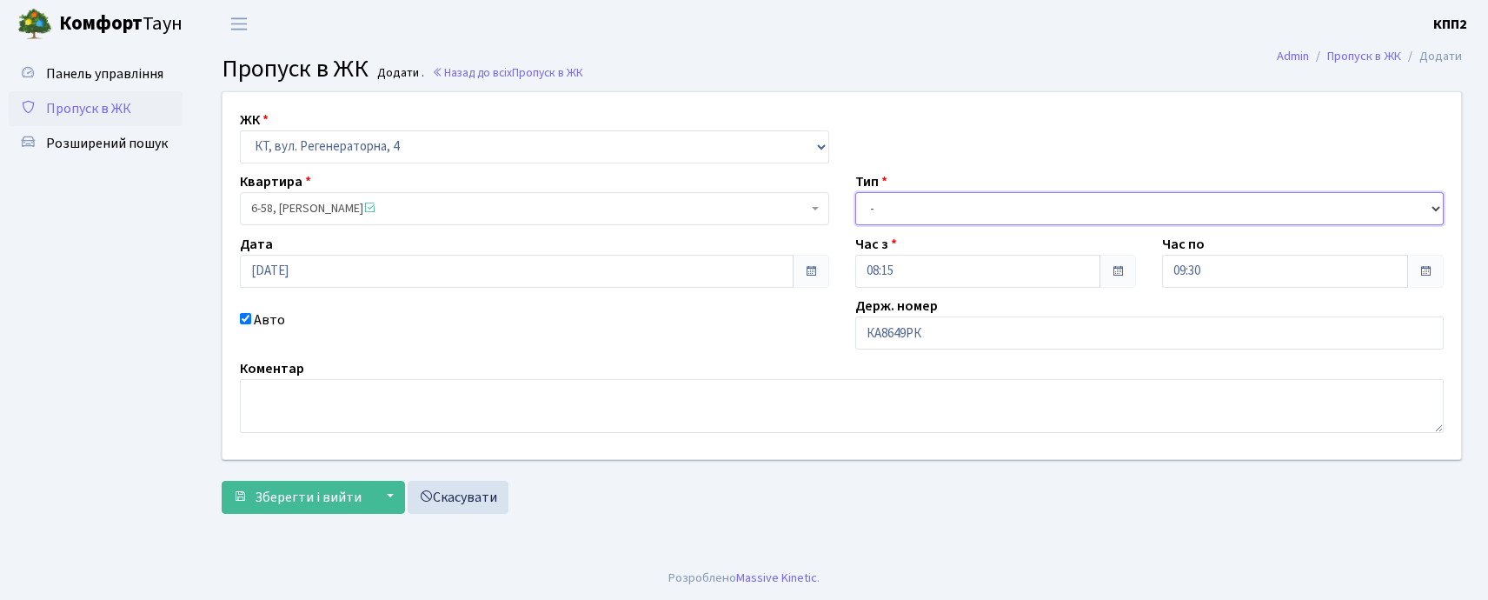
click at [879, 205] on select "- Доставка Таксі Гості Сервіс" at bounding box center [1149, 208] width 589 height 33
select select "2"
click at [855, 192] on select "- Доставка Таксі Гості Сервіс" at bounding box center [1149, 208] width 589 height 33
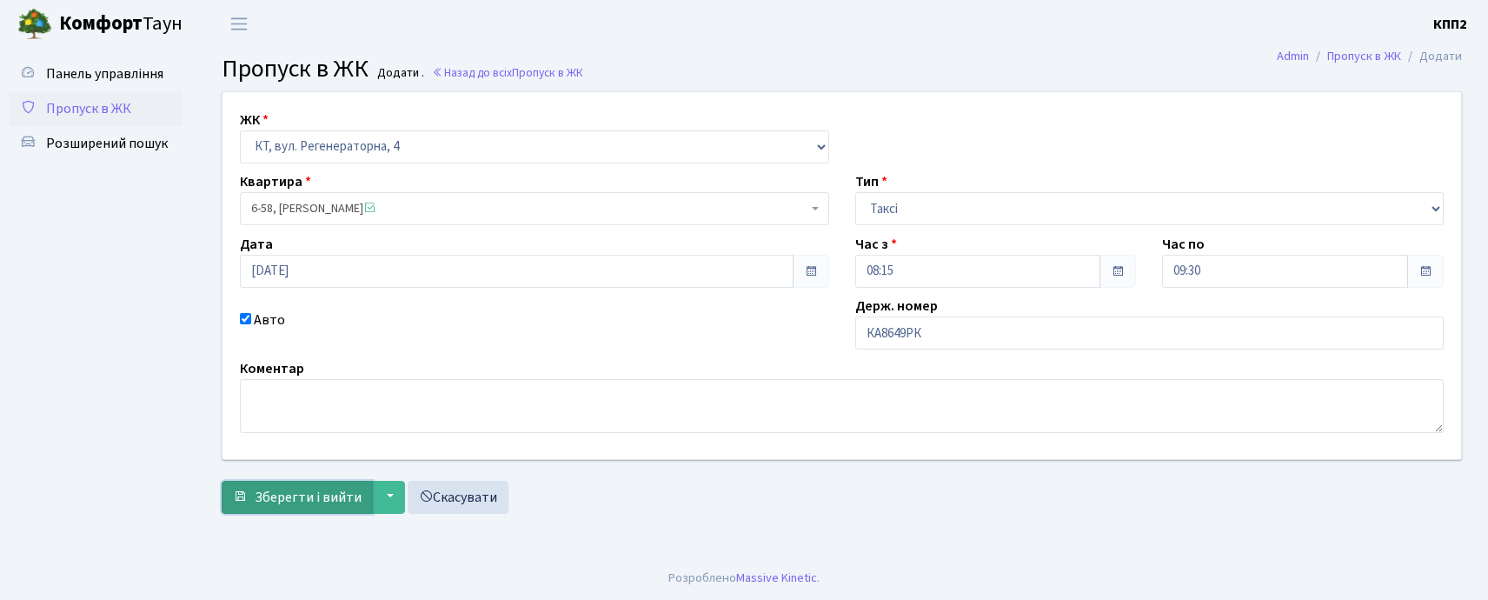
click at [294, 505] on span "Зберегти і вийти" at bounding box center [308, 496] width 107 height 19
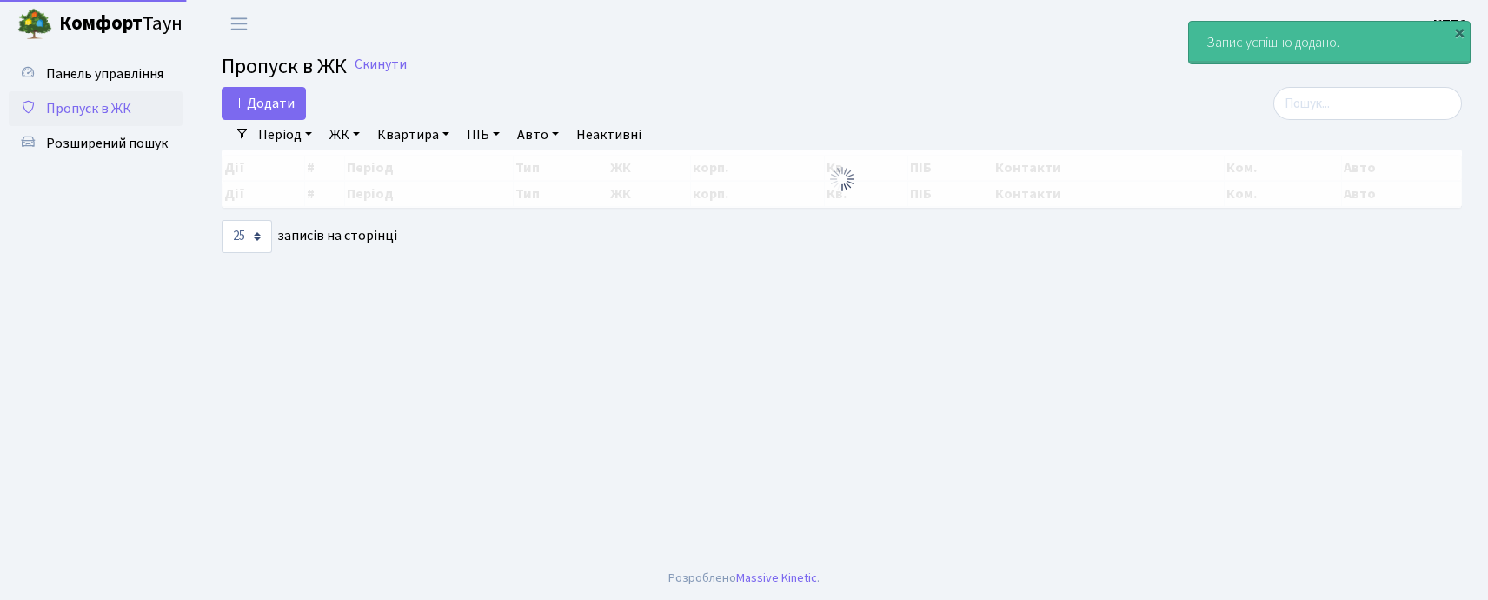
select select "25"
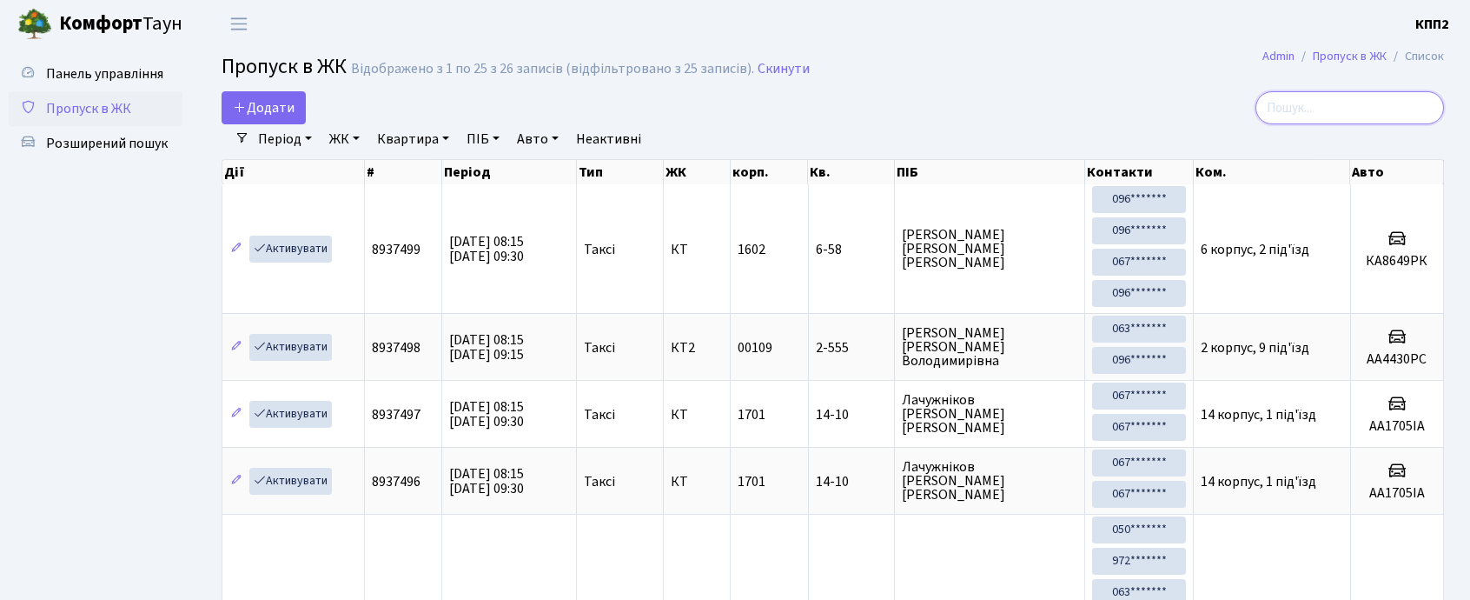
click at [1311, 109] on input "search" at bounding box center [1350, 107] width 189 height 33
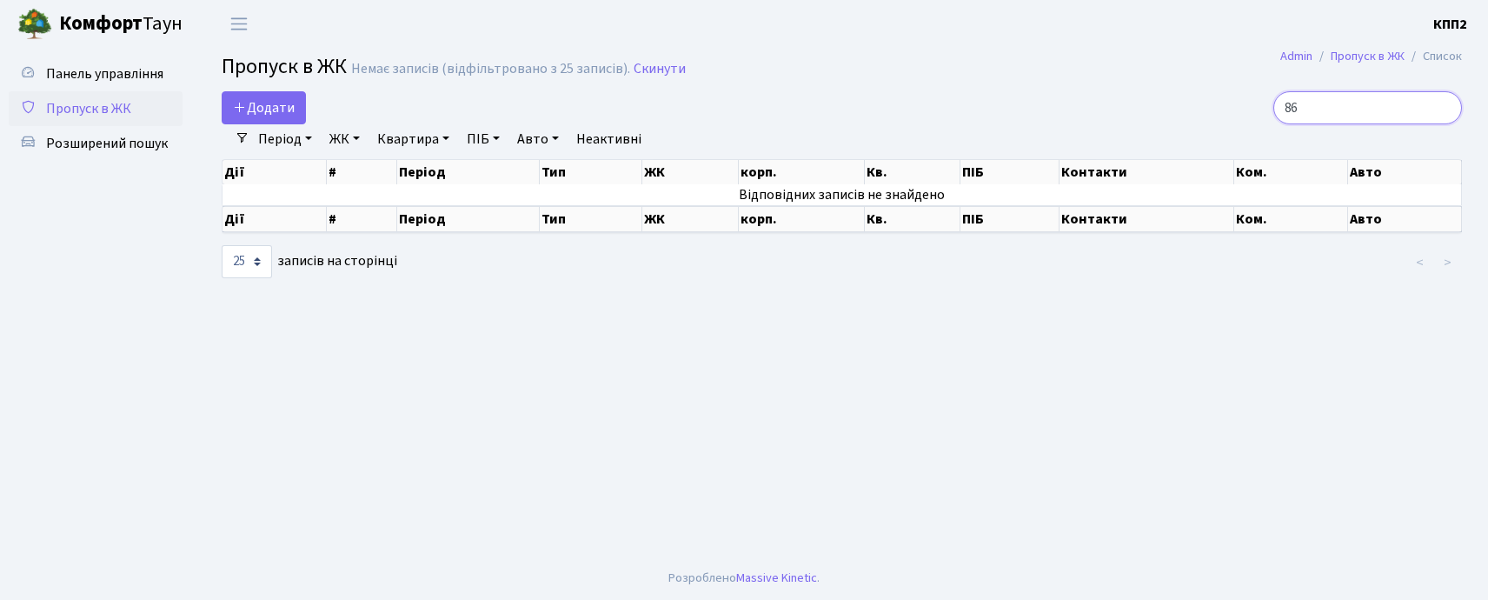
type input "8"
type input "3"
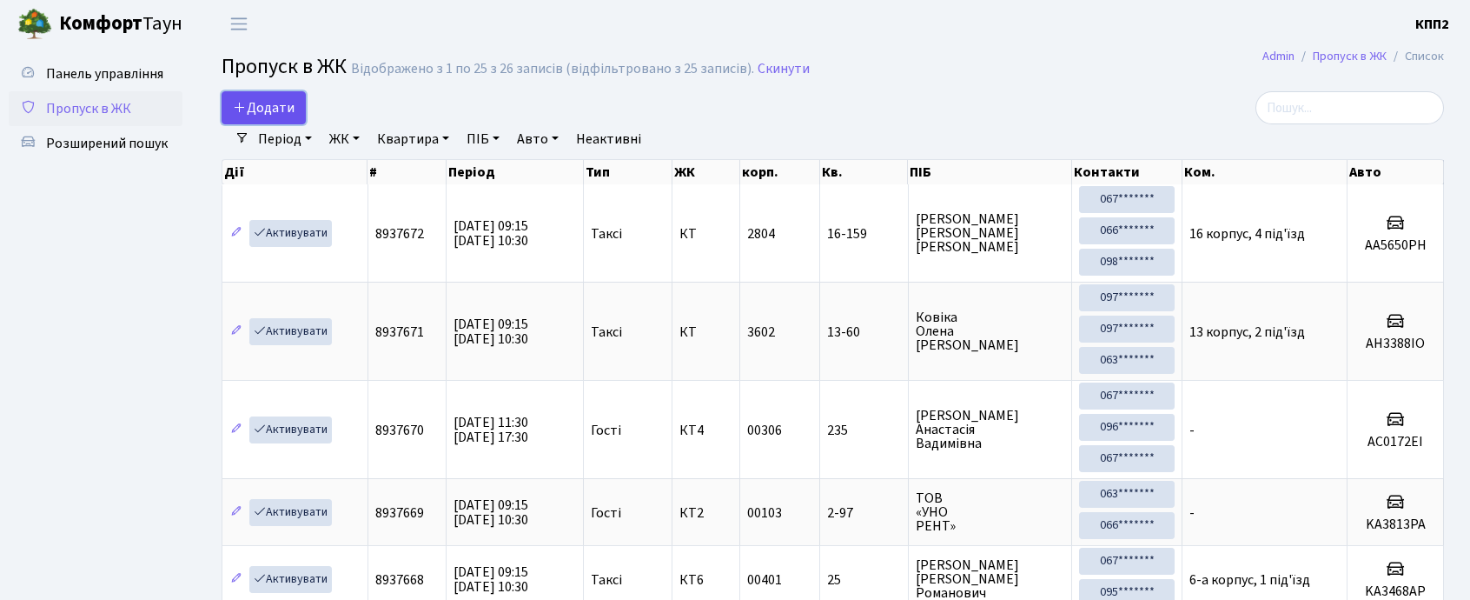
click at [299, 109] on link "Додати" at bounding box center [264, 107] width 84 height 33
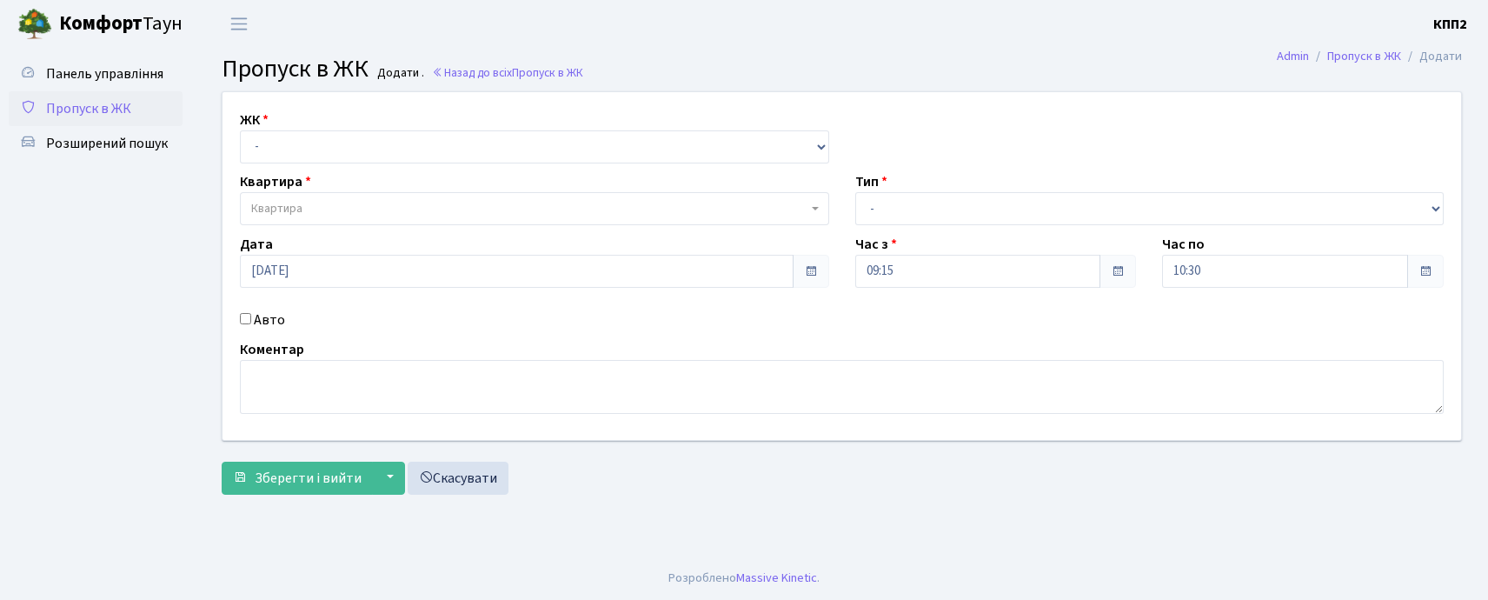
click at [241, 315] on input "Авто" at bounding box center [245, 318] width 11 height 11
checkbox input "true"
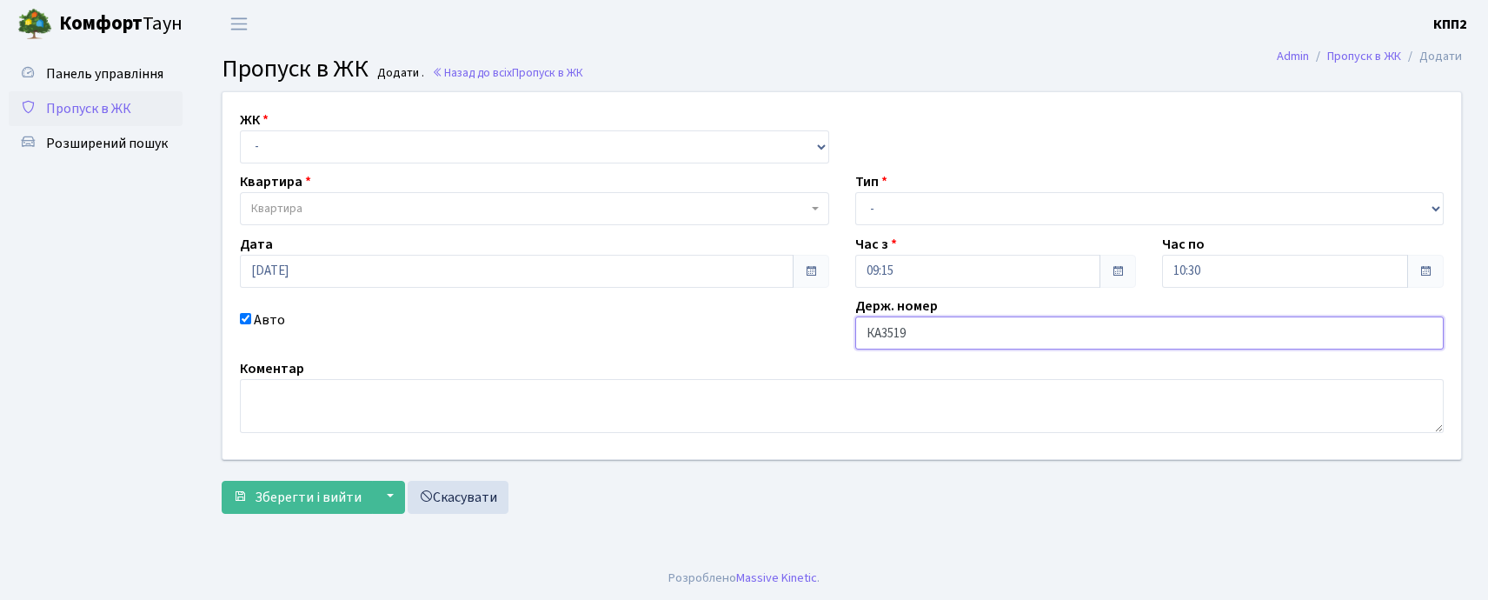
type input "КА3519МВ"
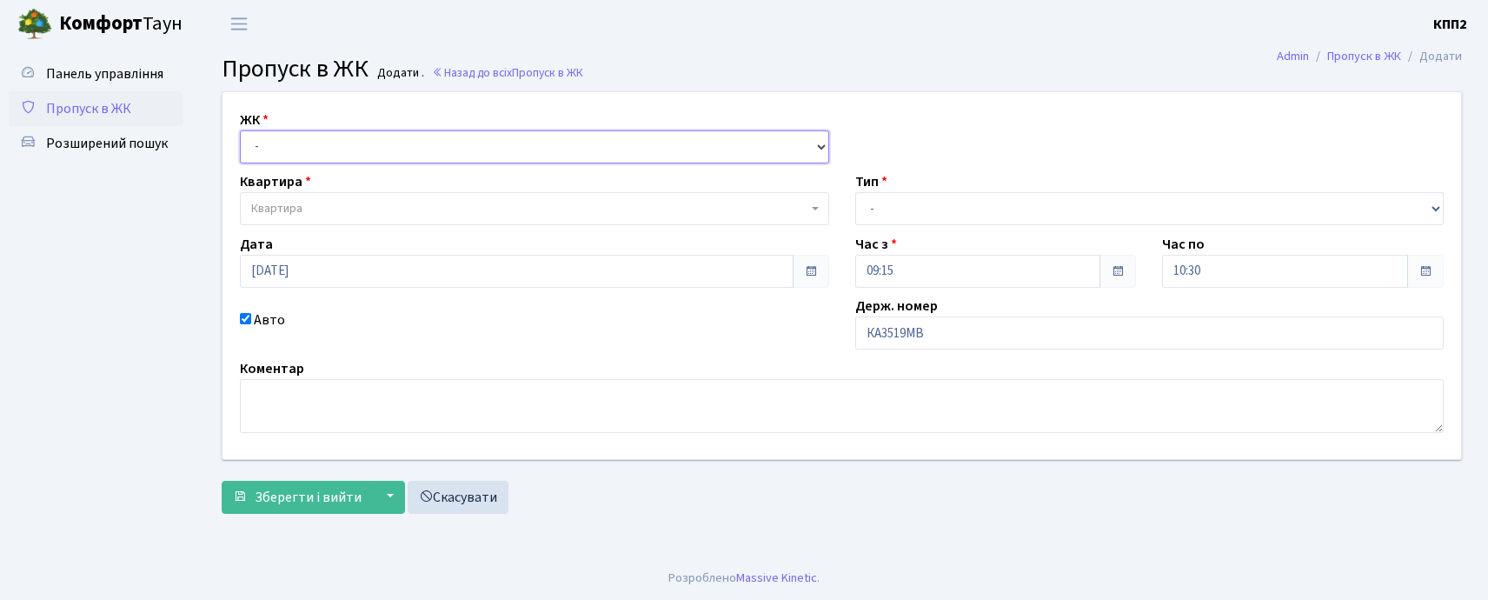
click at [639, 142] on select "- КТ, вул. Регенераторна, 4 КТ2, просп. [STREET_ADDRESS] [STREET_ADDRESS] [PERS…" at bounding box center [534, 146] width 589 height 33
select select "271"
click at [240, 130] on select "- КТ, вул. Регенераторна, 4 КТ2, просп. [STREET_ADDRESS] [STREET_ADDRESS] [PERS…" at bounding box center [534, 146] width 589 height 33
select select
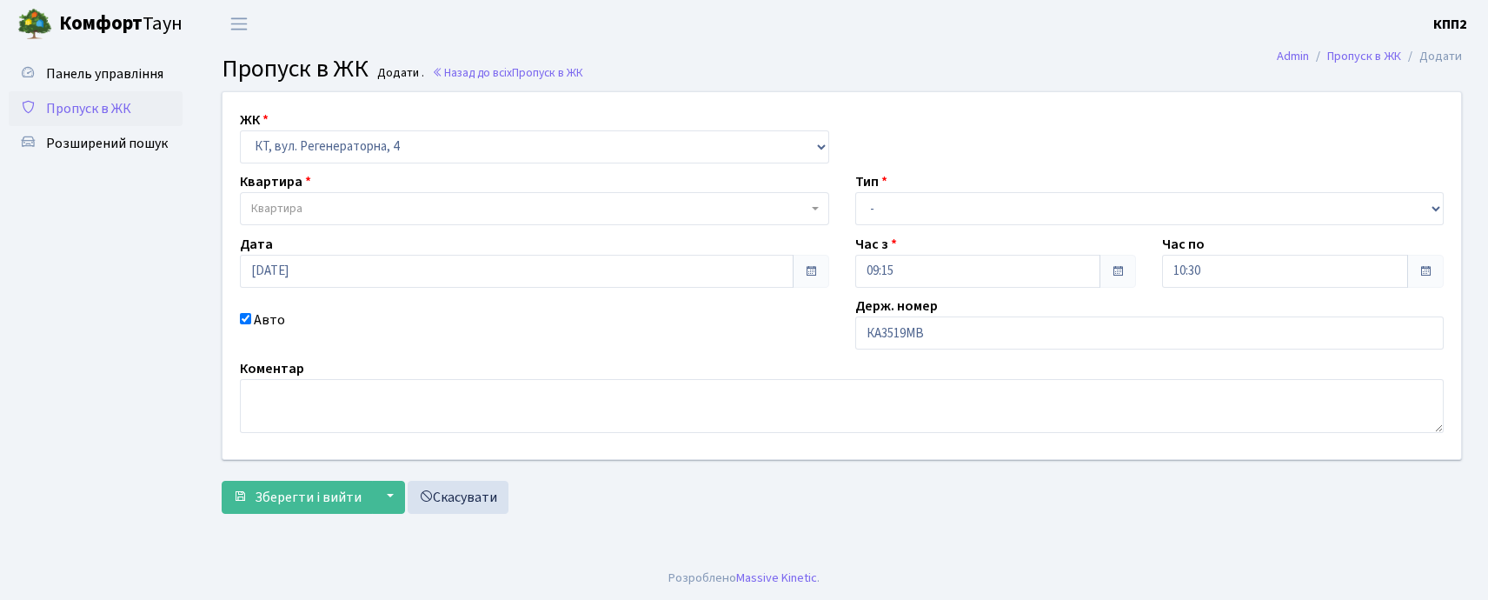
click at [636, 215] on span "Квартира" at bounding box center [529, 208] width 556 height 17
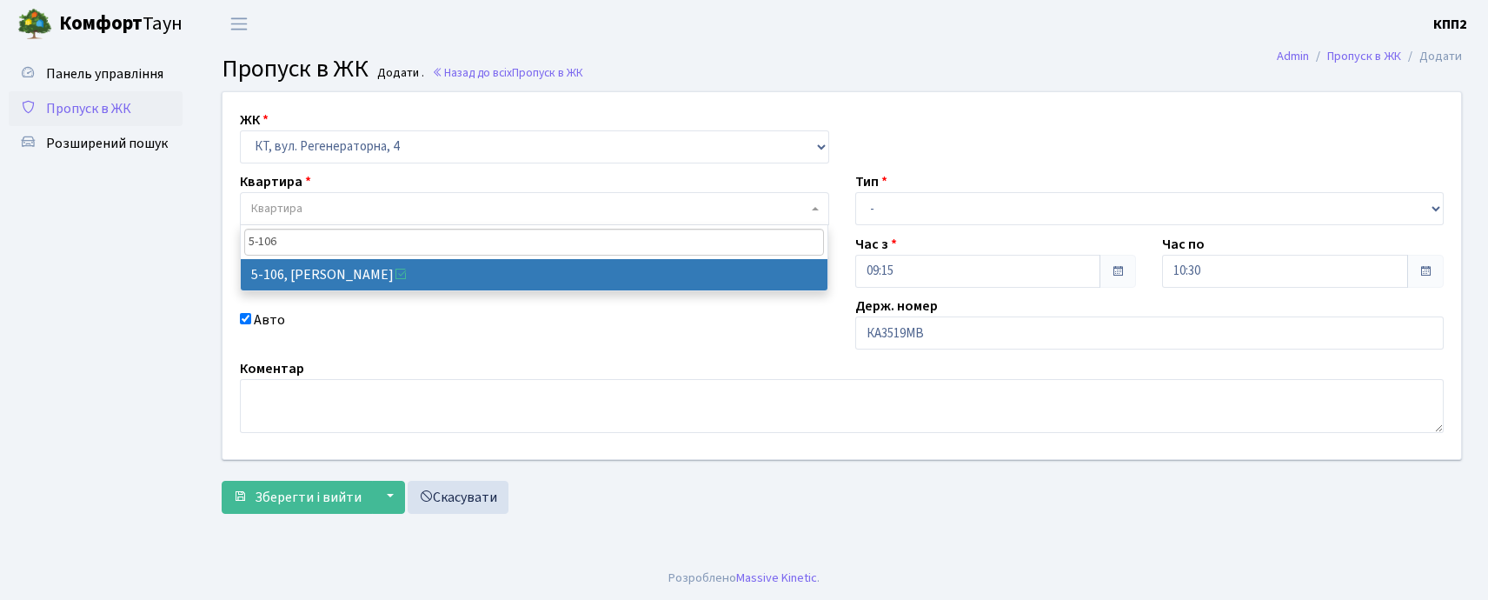
type input "5-106"
select select "2428"
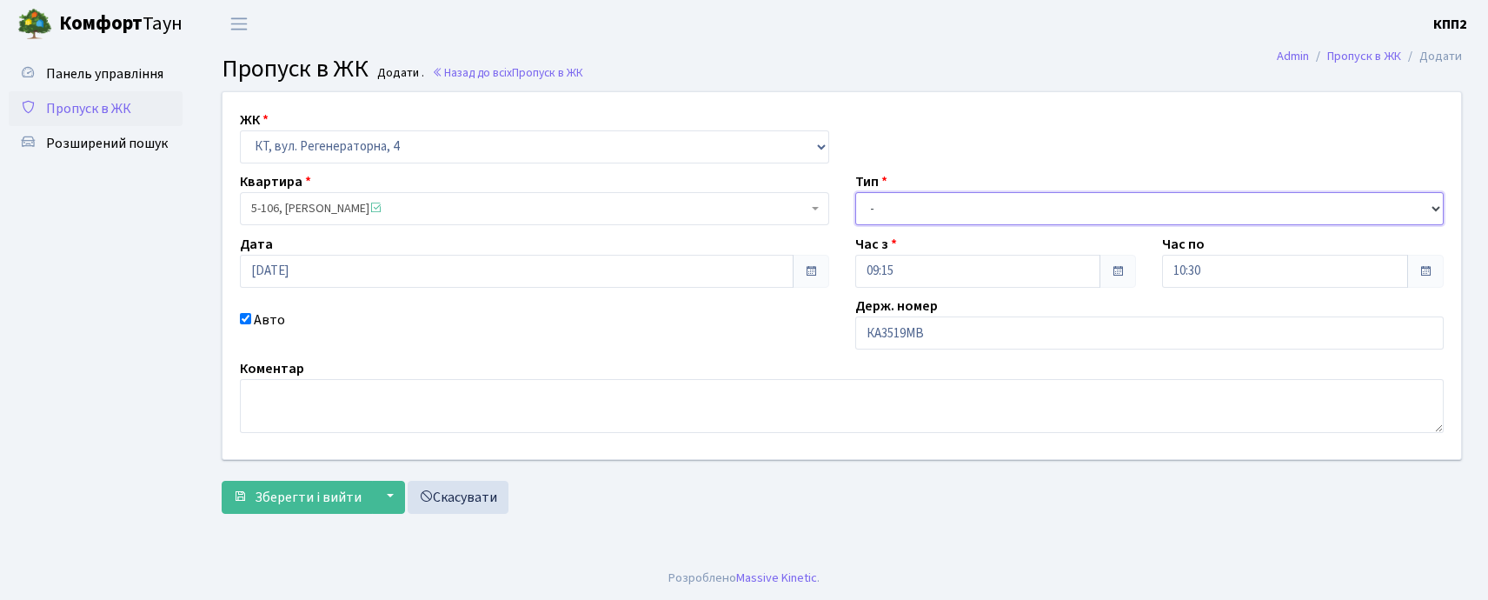
click at [894, 199] on select "- Доставка Таксі Гості Сервіс" at bounding box center [1149, 208] width 589 height 33
select select "3"
click at [855, 192] on select "- Доставка Таксі Гості Сервіс" at bounding box center [1149, 208] width 589 height 33
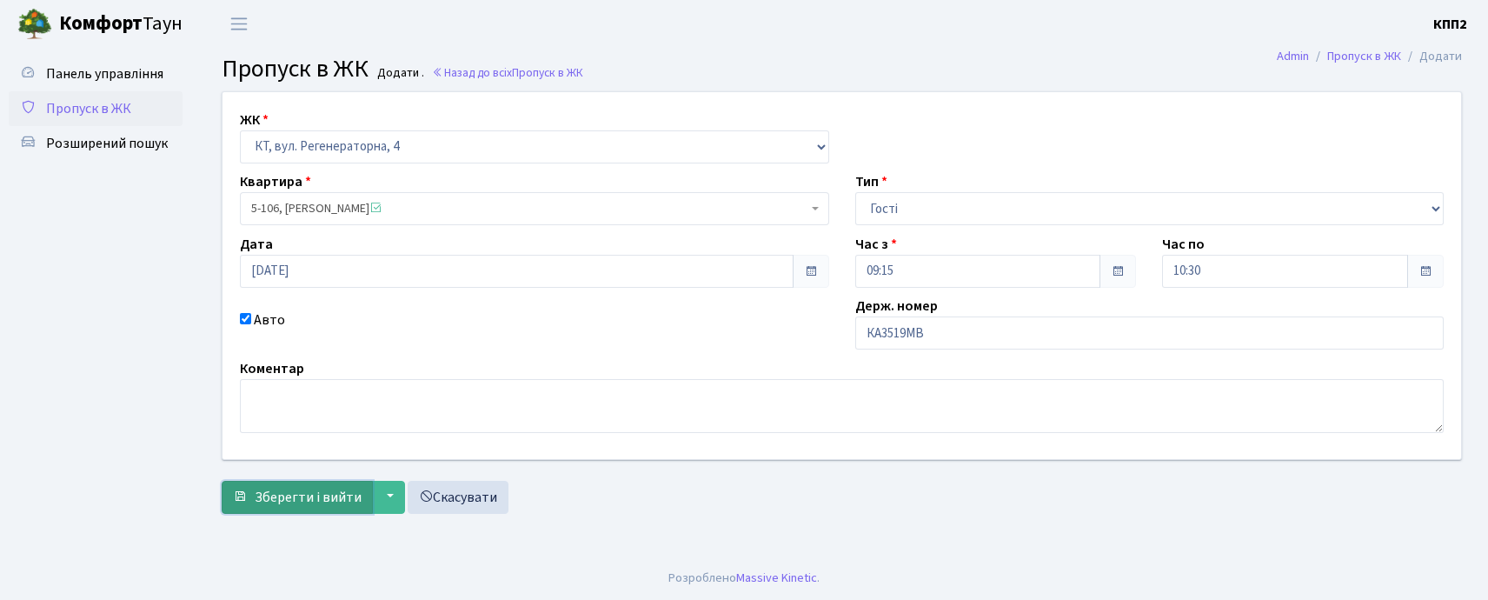
click at [287, 504] on span "Зберегти і вийти" at bounding box center [308, 496] width 107 height 19
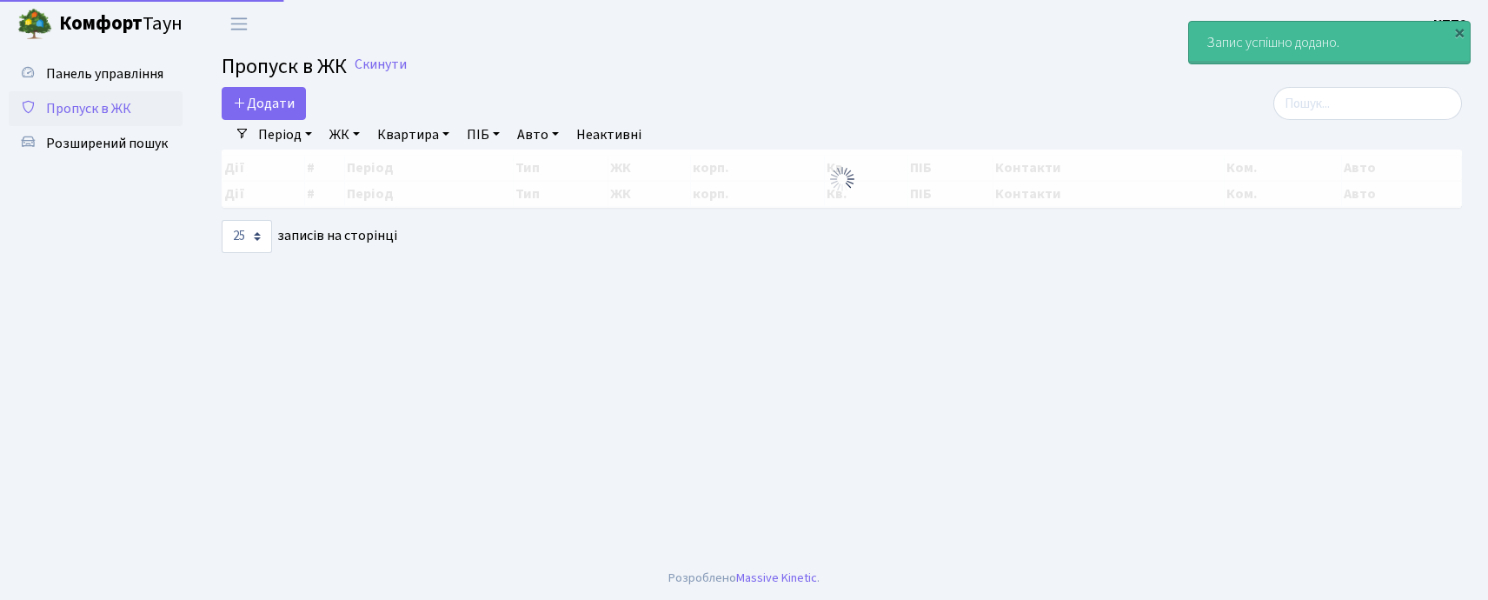
select select "25"
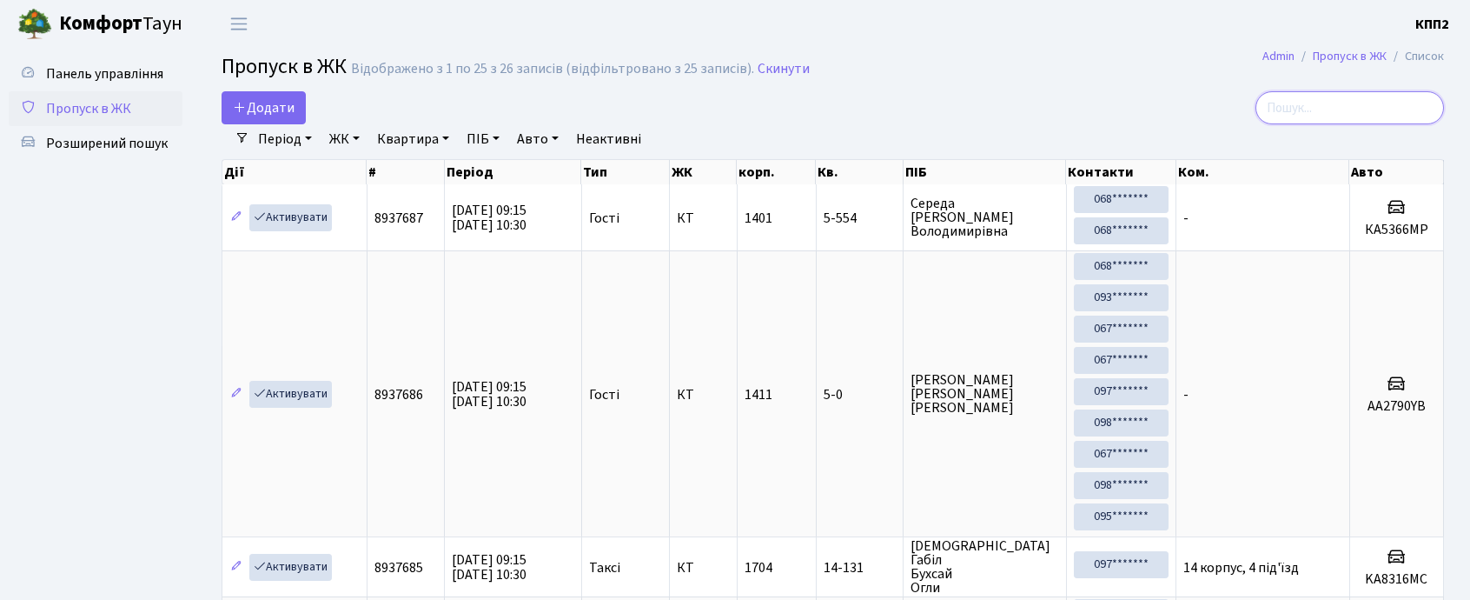
click at [1332, 115] on input "search" at bounding box center [1350, 107] width 189 height 33
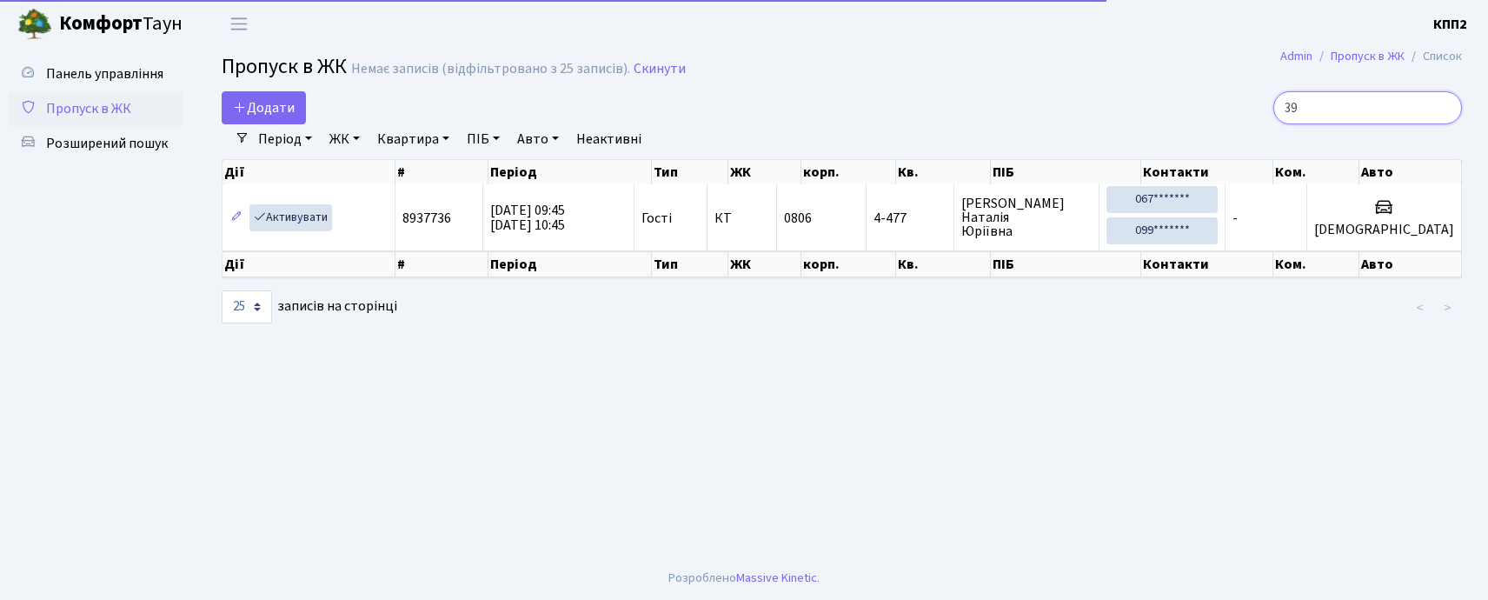
type input "3"
